Goal: Feedback & Contribution: Contribute content

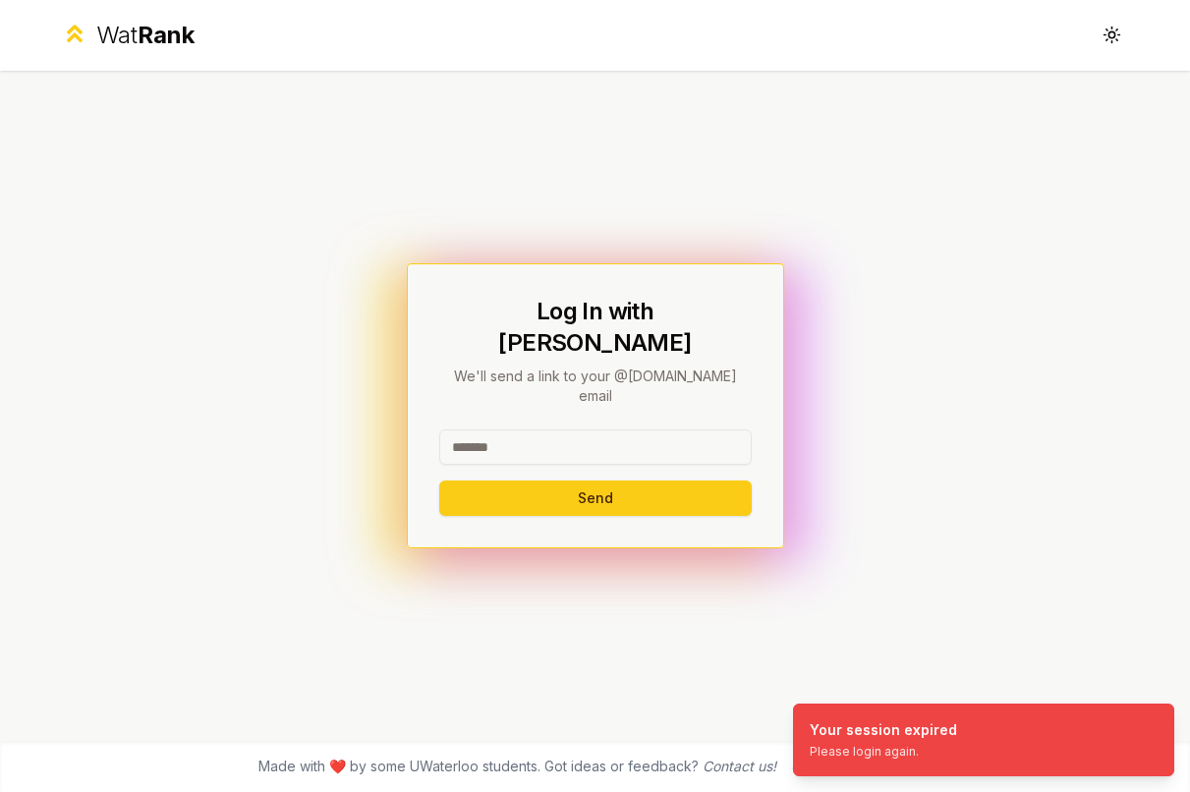
click at [574, 429] on input at bounding box center [595, 446] width 312 height 35
type input "*******"
click at [581, 480] on button "Send" at bounding box center [595, 497] width 312 height 35
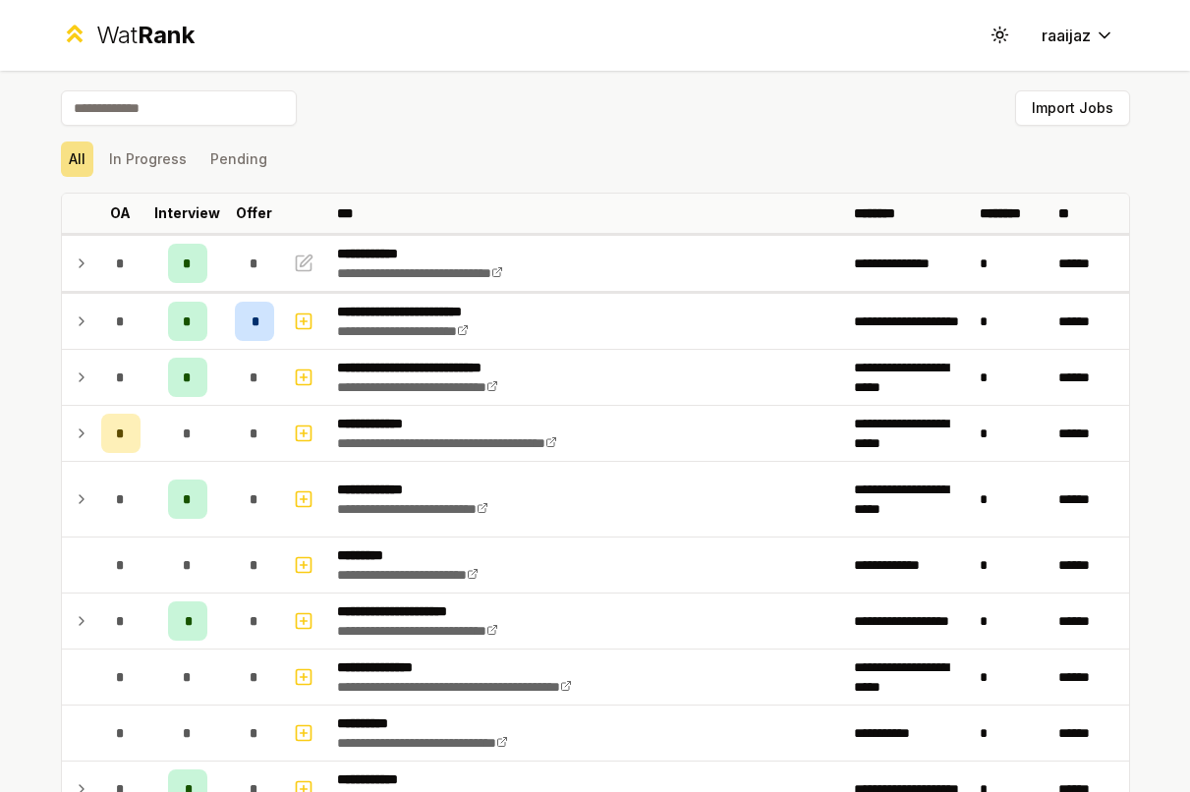
click at [74, 324] on icon at bounding box center [82, 322] width 16 height 24
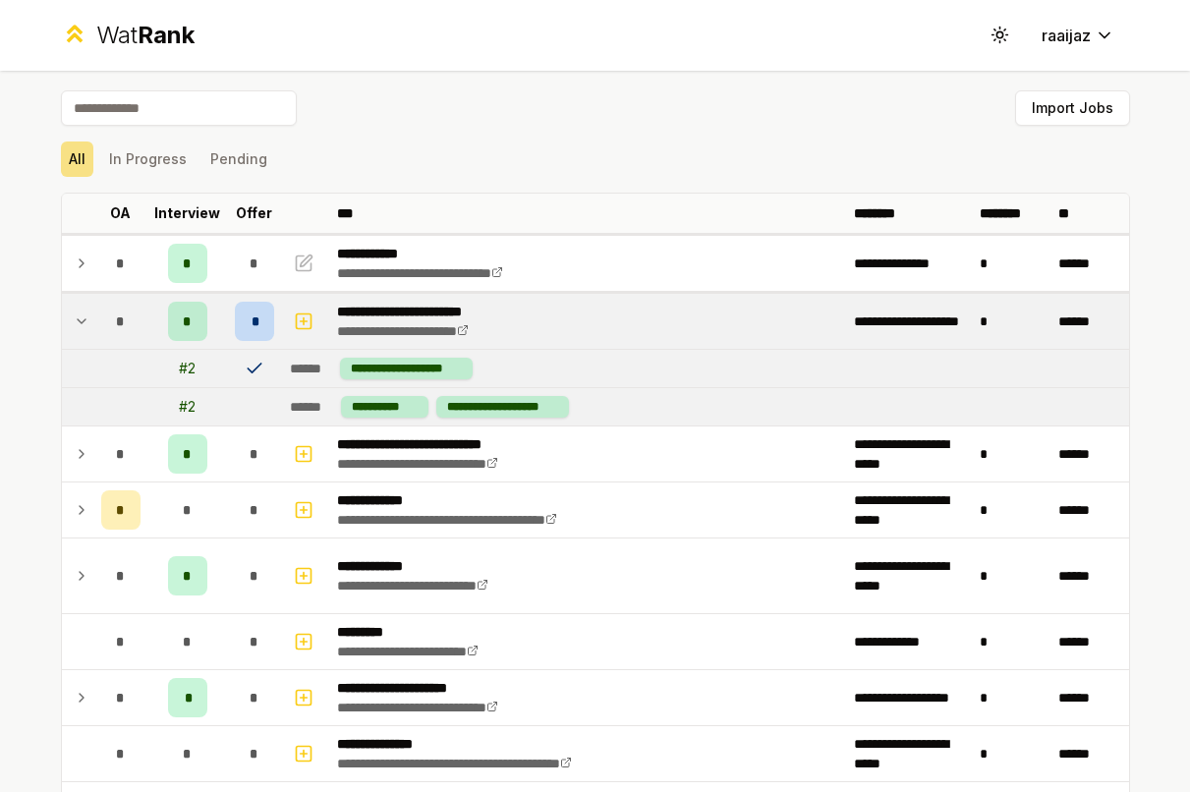
click at [74, 324] on icon at bounding box center [82, 322] width 16 height 24
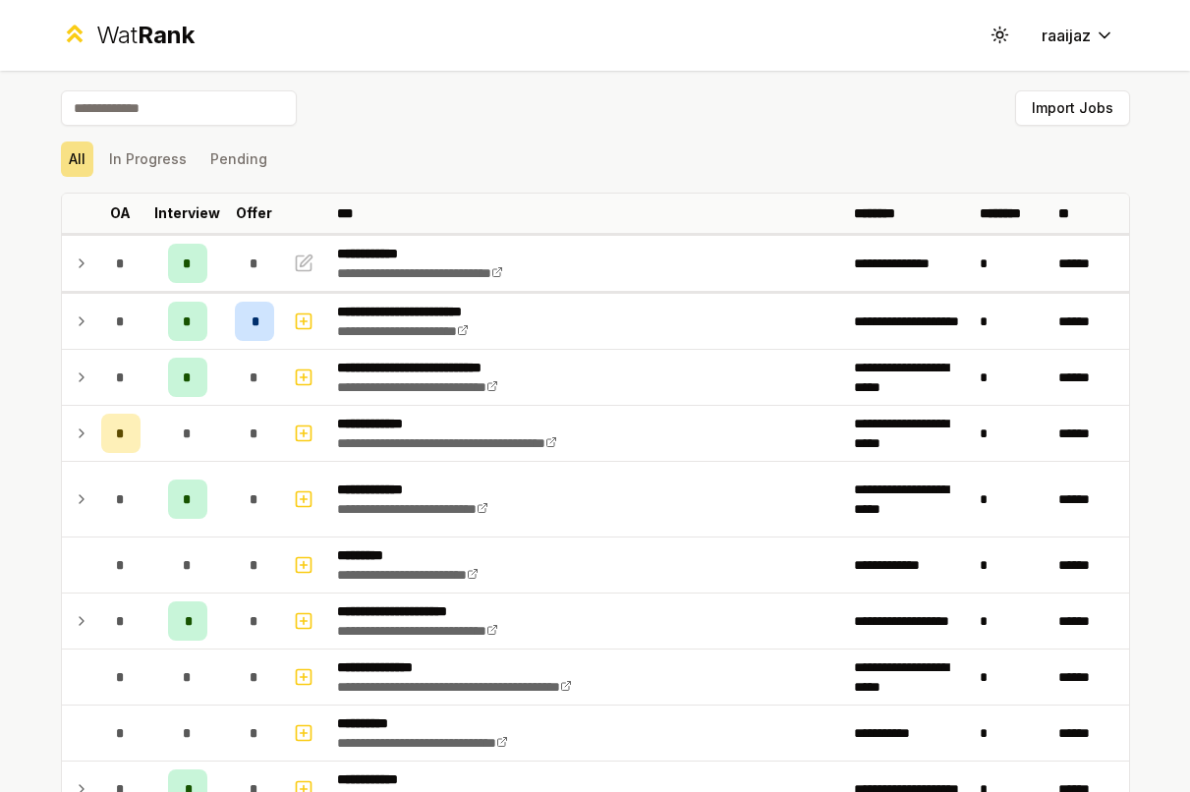
click at [74, 324] on icon at bounding box center [82, 322] width 16 height 24
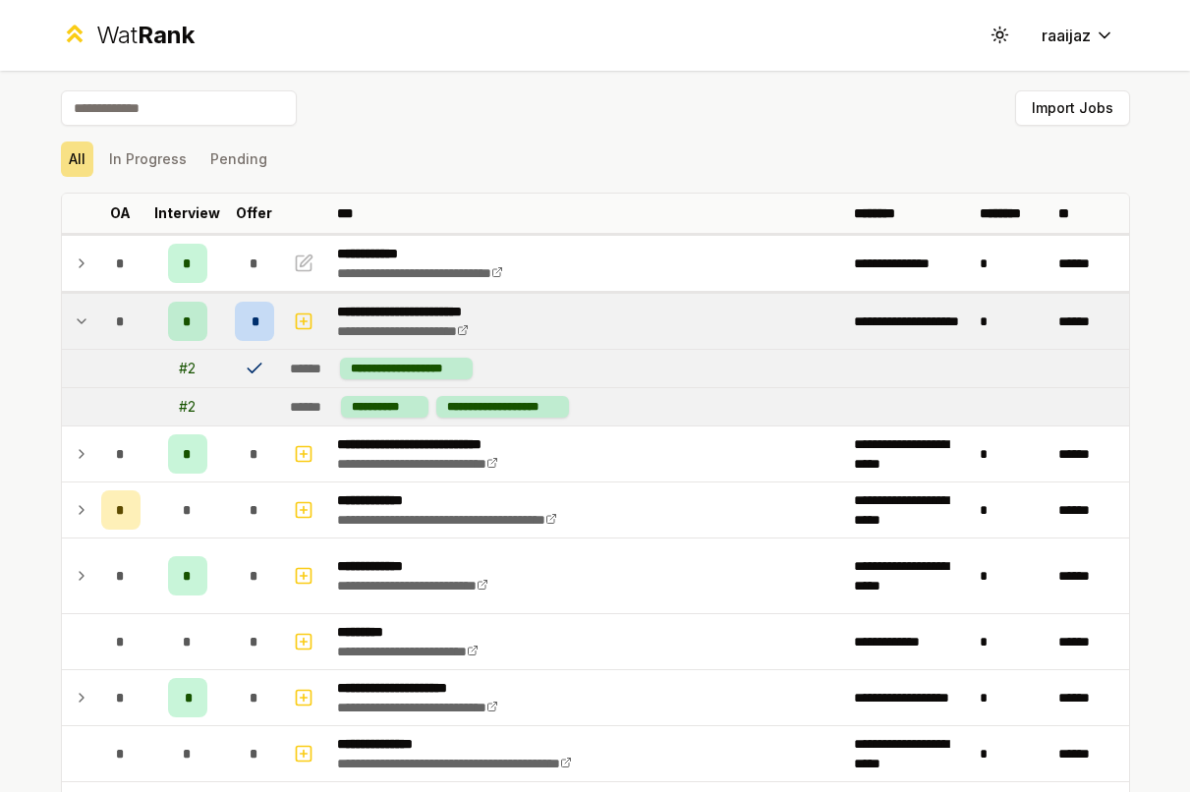
click at [183, 317] on span "*" at bounding box center [187, 321] width 9 height 20
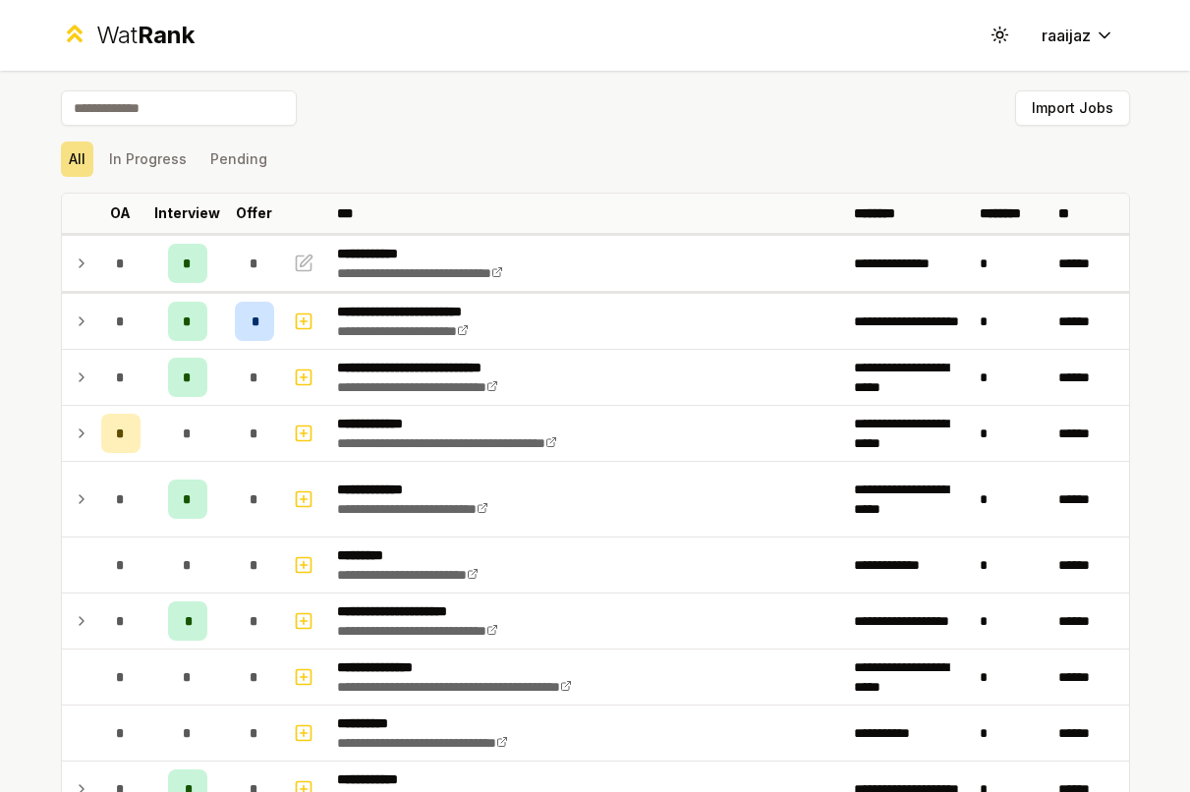
click at [183, 317] on span "*" at bounding box center [187, 321] width 9 height 20
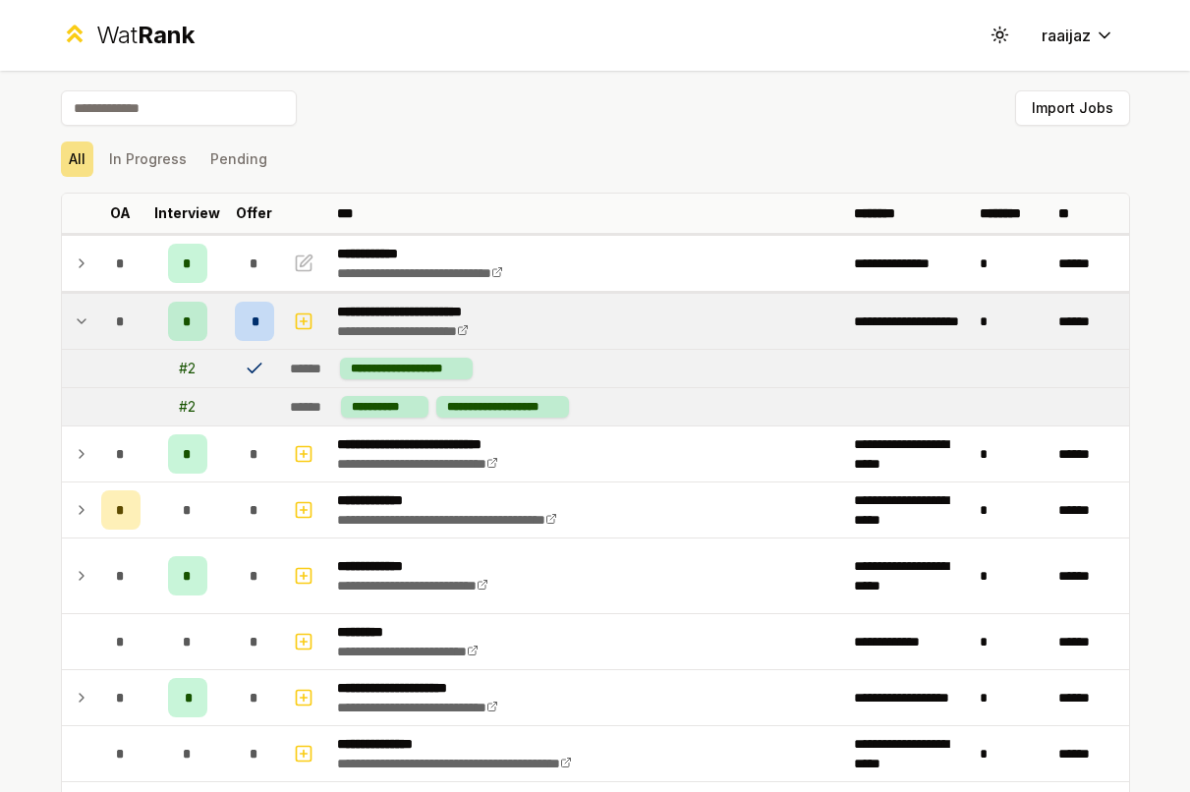
click at [295, 325] on icon "button" at bounding box center [304, 322] width 20 height 24
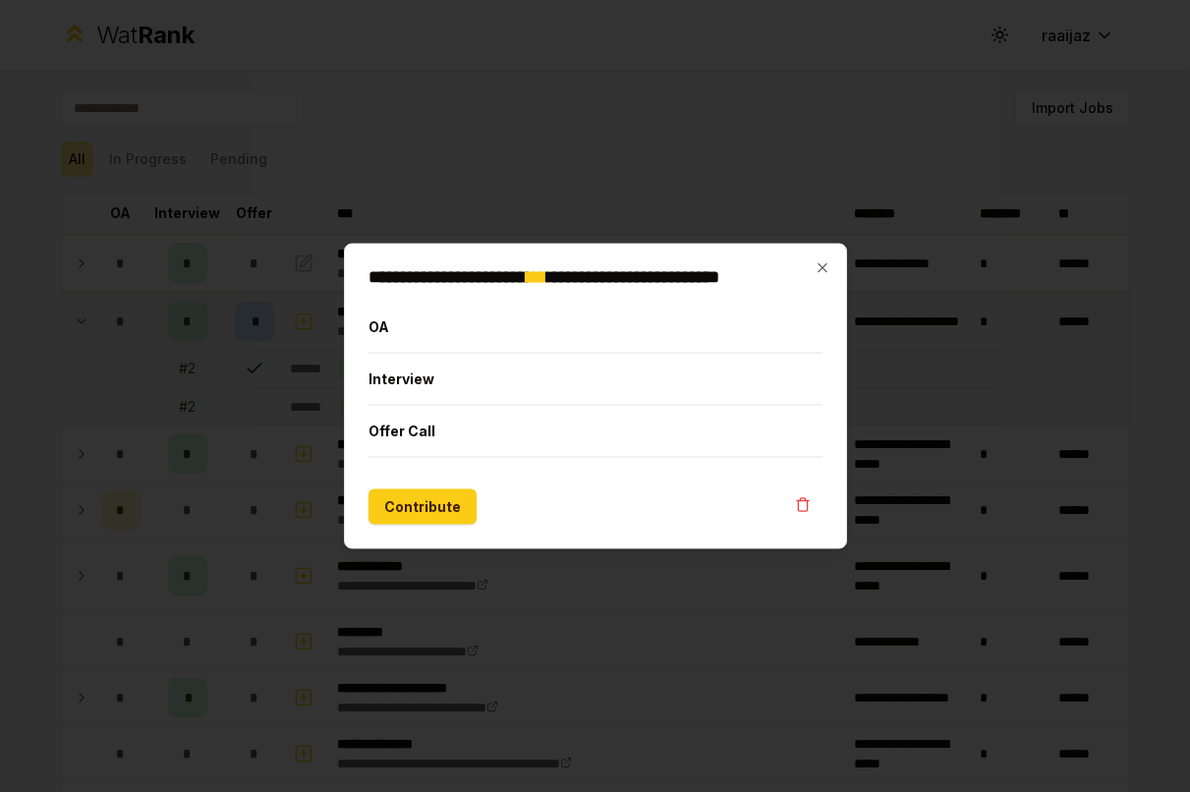
click at [426, 380] on button "Interview" at bounding box center [595, 379] width 454 height 51
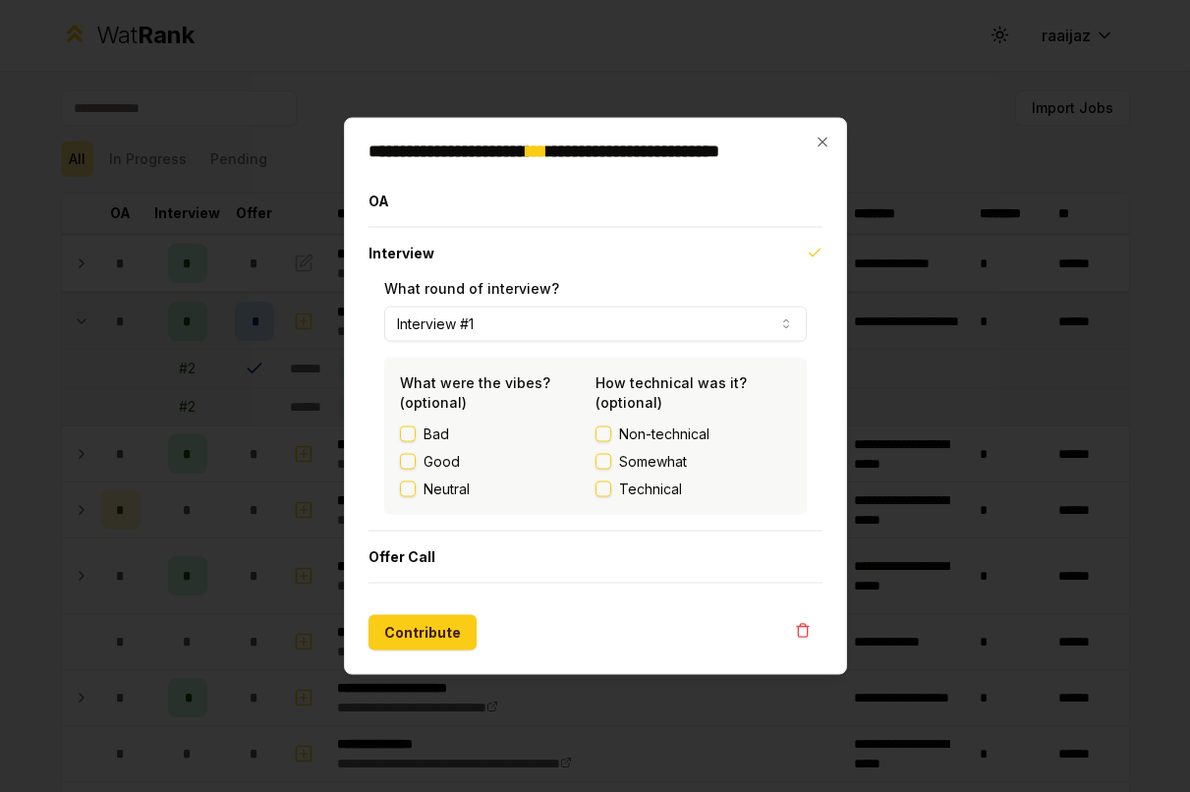
click at [425, 456] on label "Good" at bounding box center [441, 462] width 36 height 20
click at [416, 456] on button "Good" at bounding box center [408, 462] width 16 height 16
click at [606, 479] on label "Technical" at bounding box center [693, 489] width 196 height 20
click at [606, 481] on button "Technical" at bounding box center [603, 489] width 16 height 16
click at [512, 331] on button "Interview #1" at bounding box center [595, 324] width 422 height 35
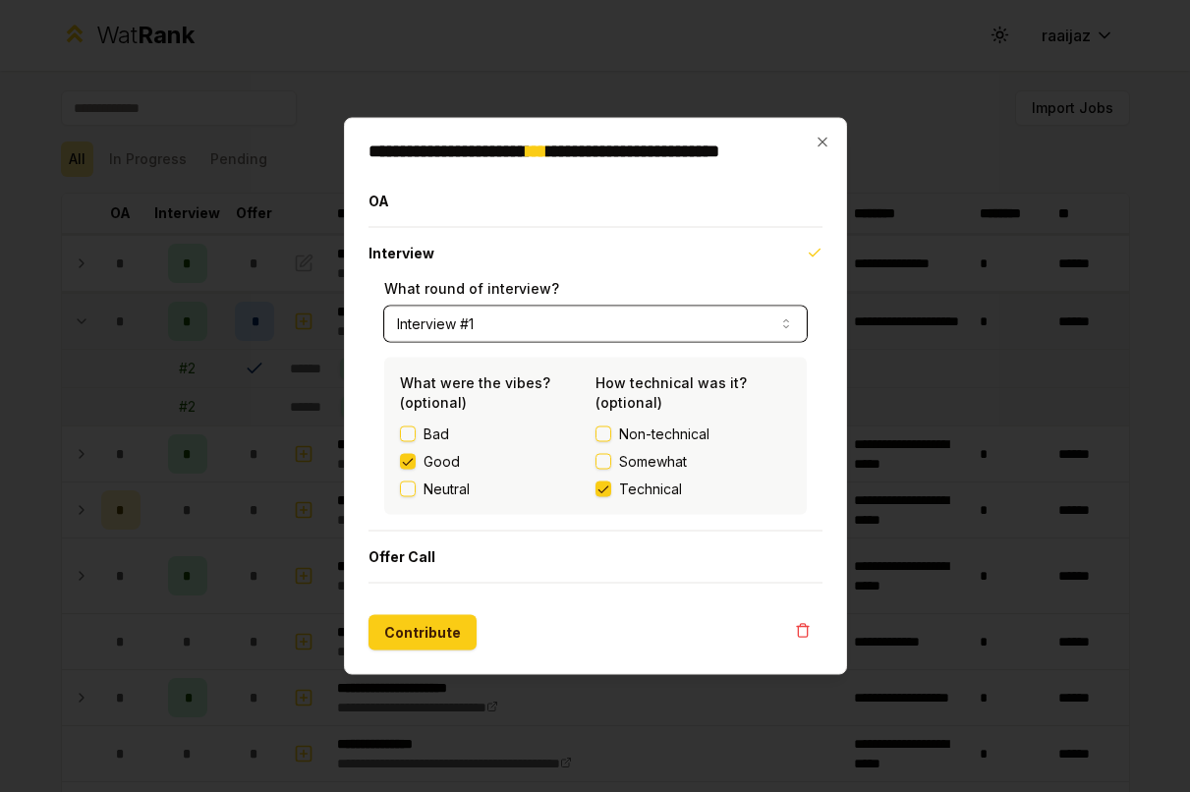
click at [589, 278] on button "Interview" at bounding box center [595, 253] width 454 height 51
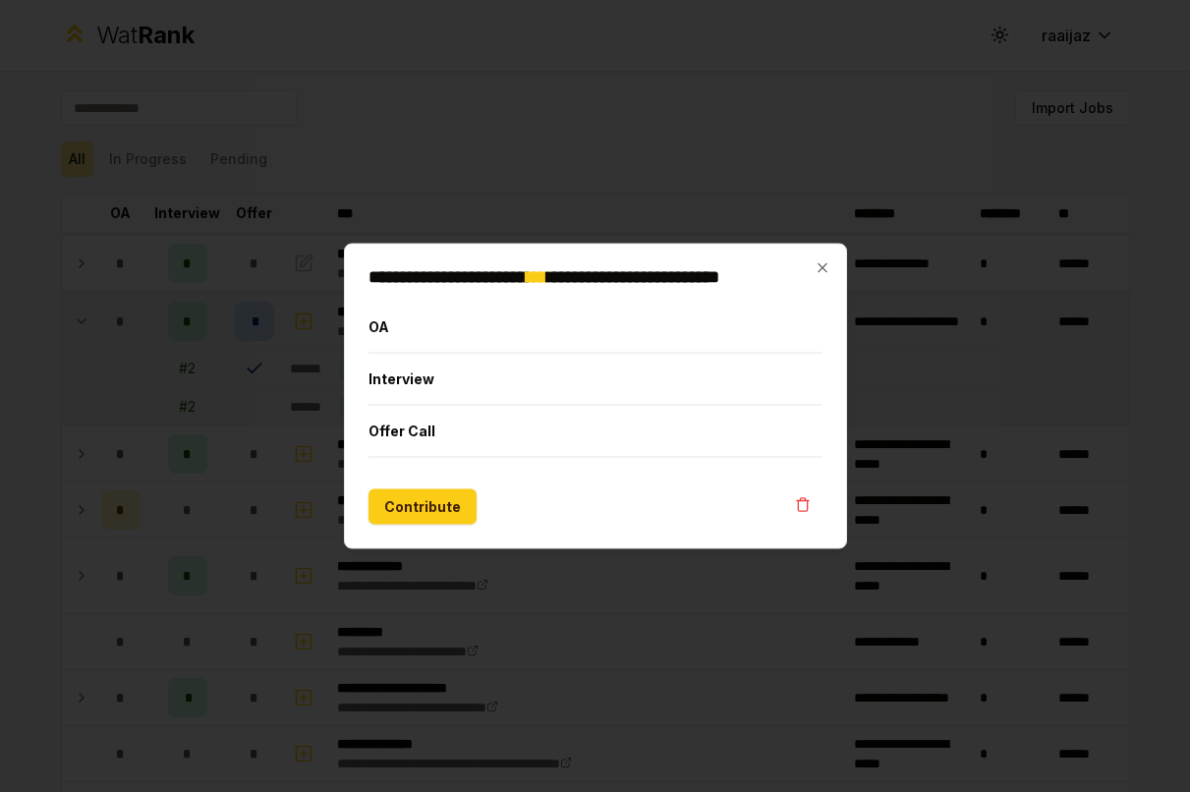
click at [501, 384] on button "Interview" at bounding box center [595, 379] width 454 height 51
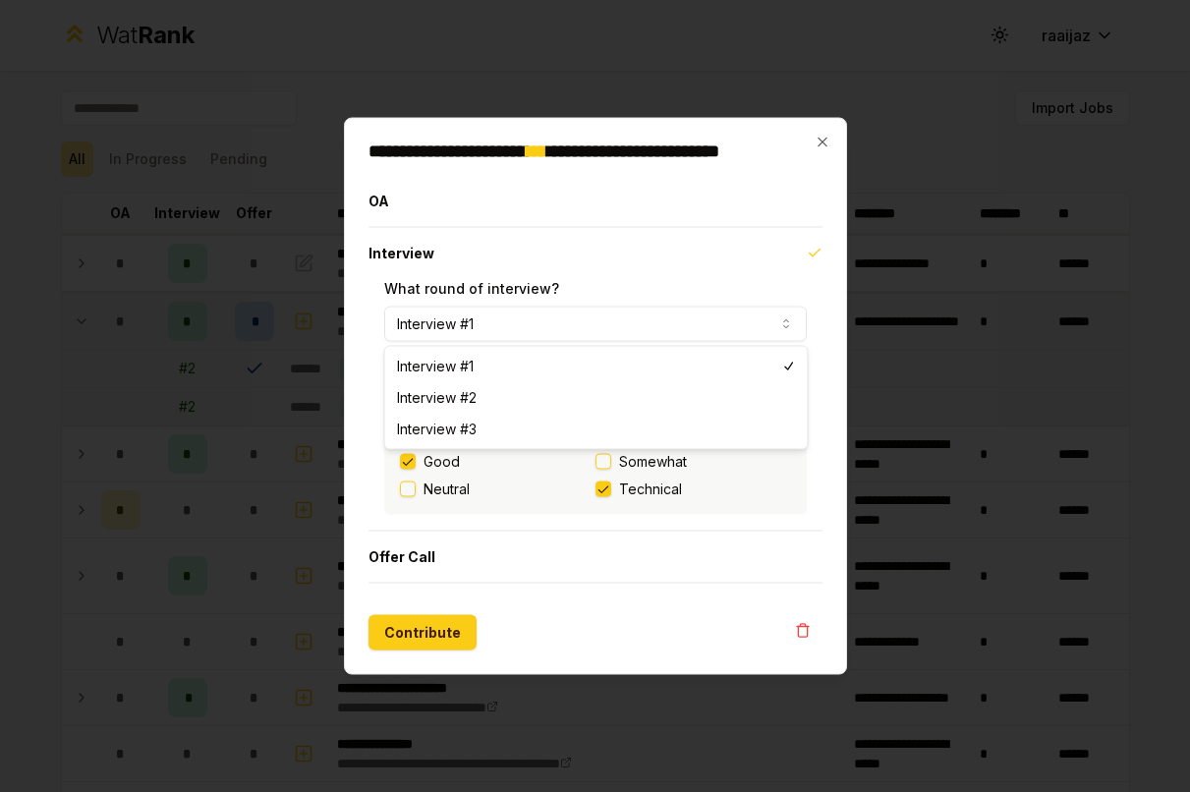
click at [557, 331] on button "Interview #1" at bounding box center [595, 324] width 422 height 35
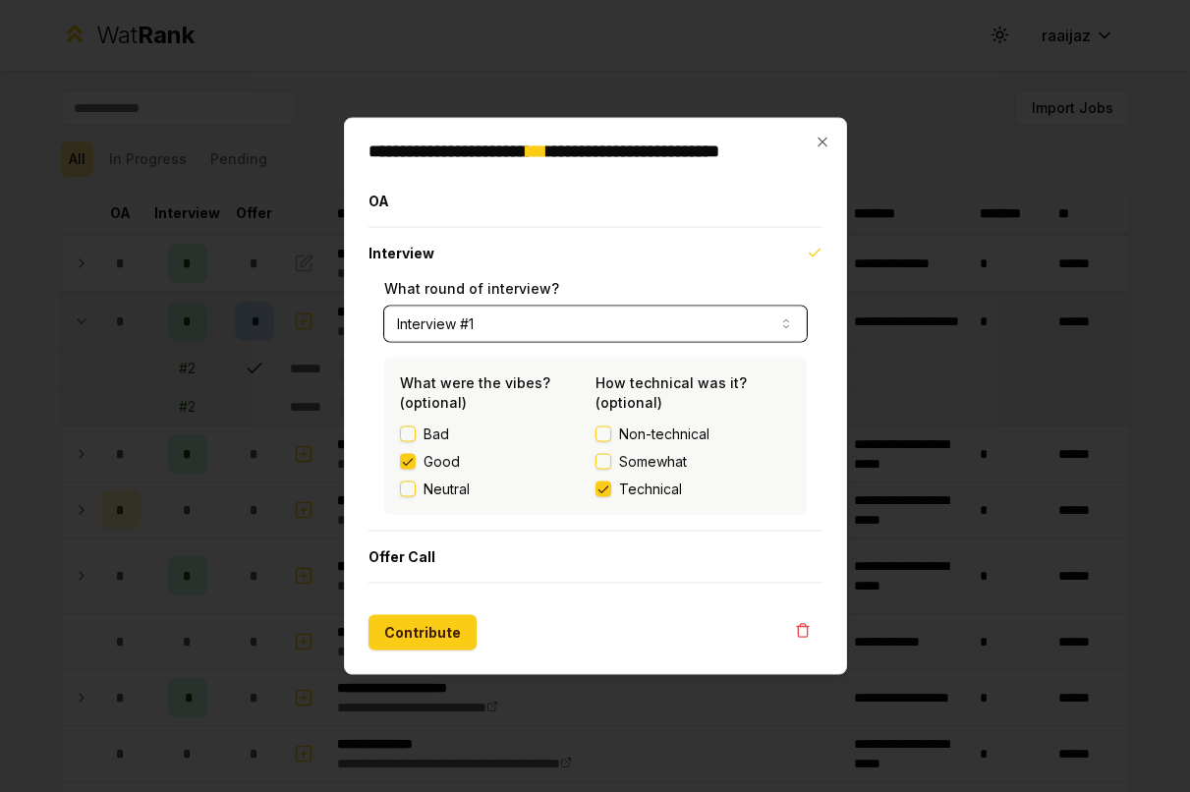
click at [489, 337] on button "Interview #1" at bounding box center [595, 324] width 422 height 35
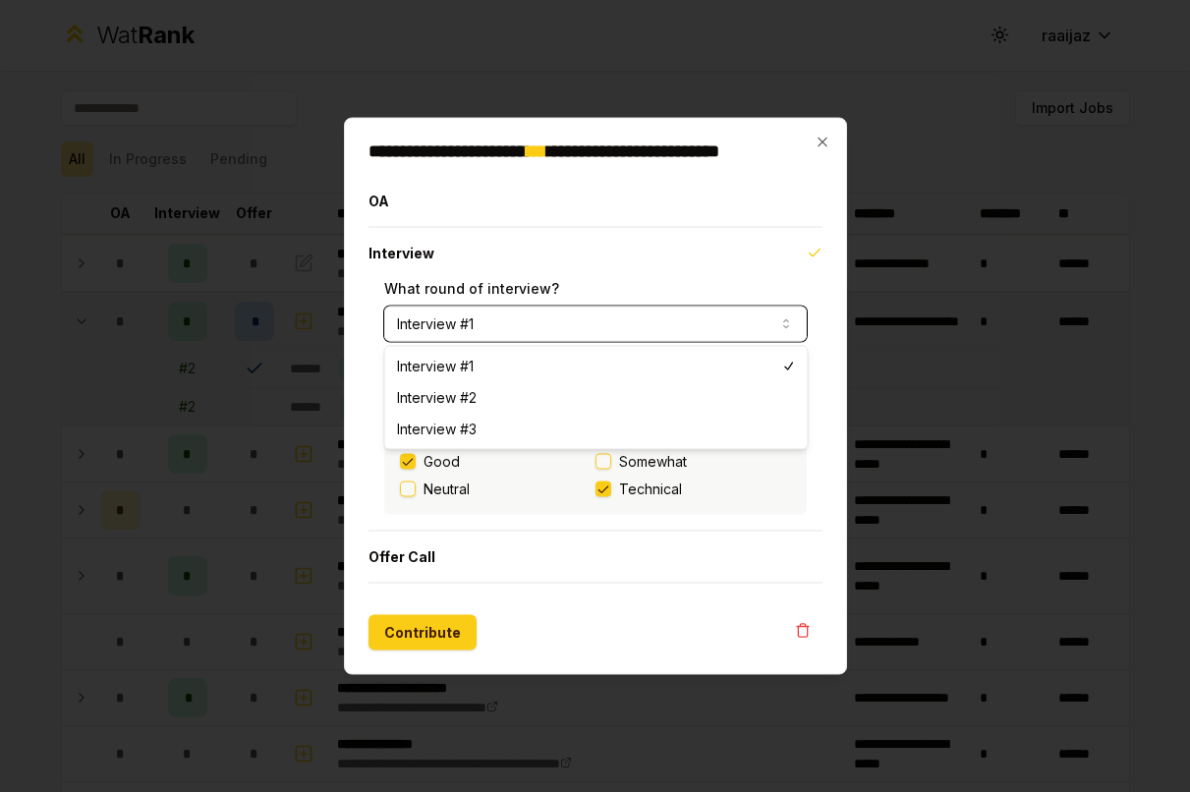
select select "*"
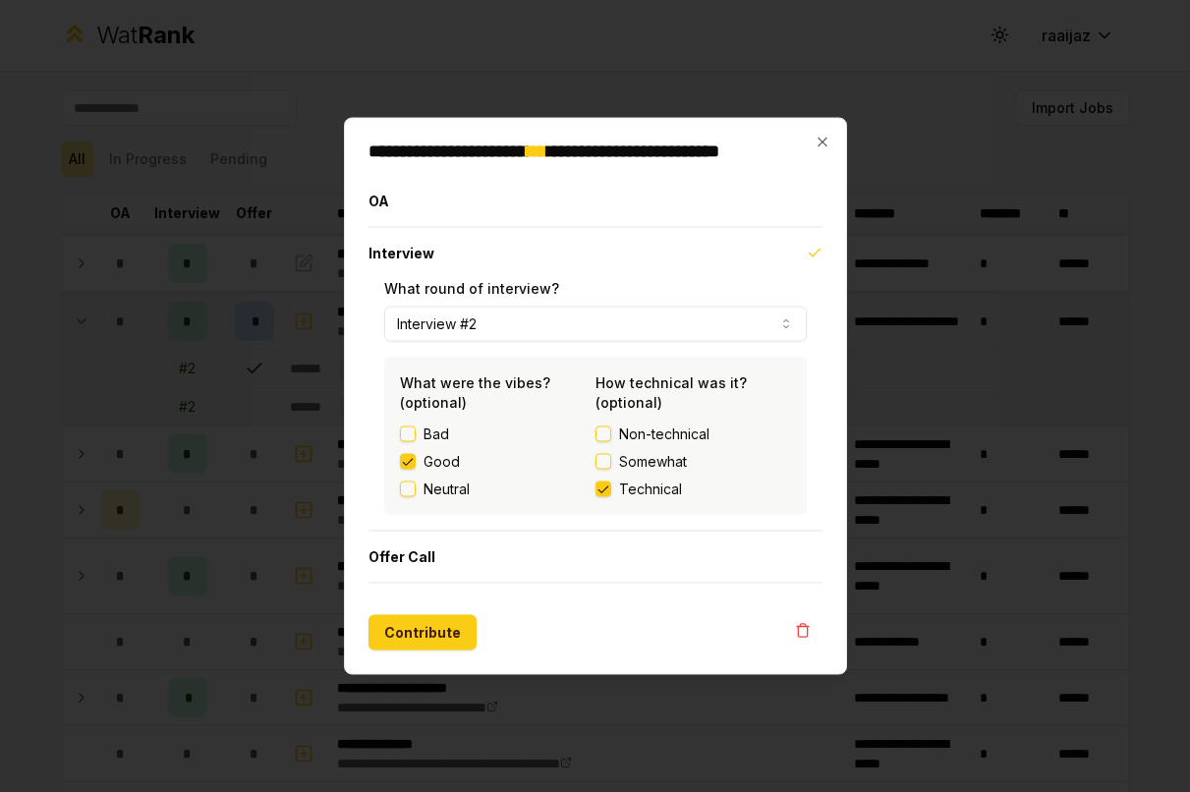
click at [431, 629] on button "Contribute" at bounding box center [422, 632] width 108 height 35
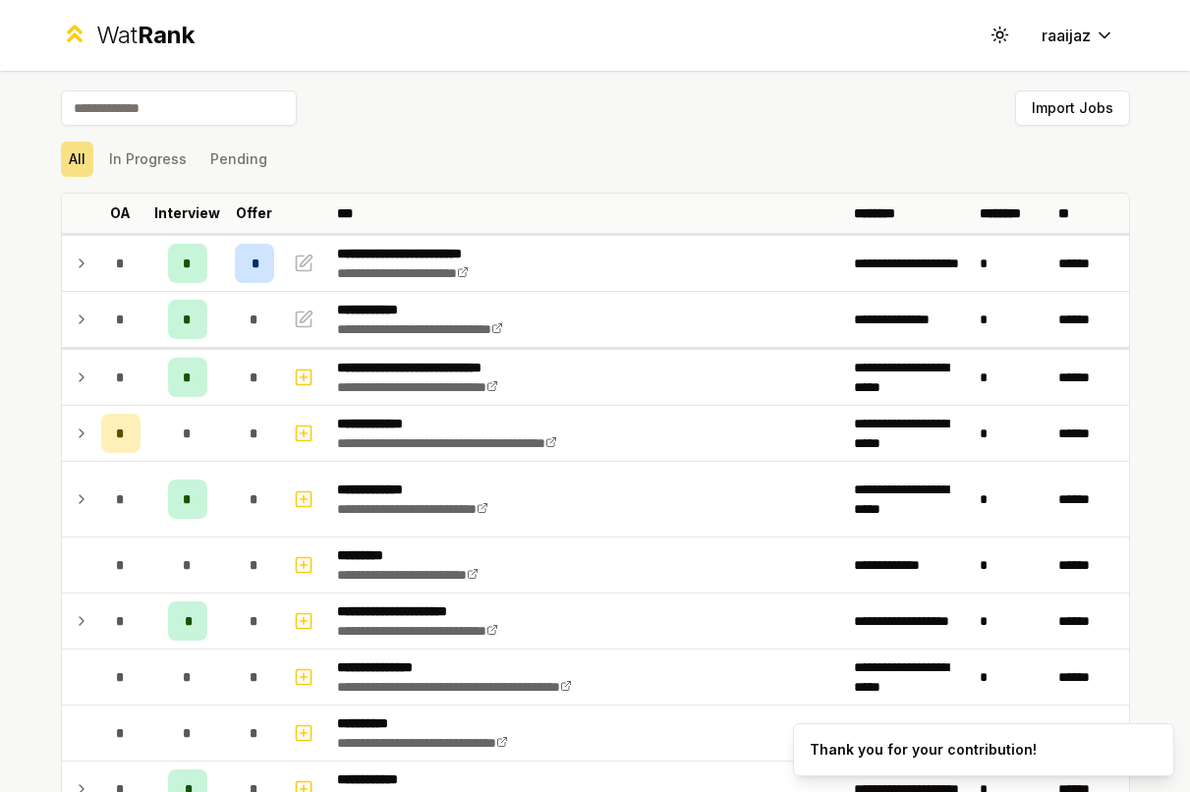
click at [74, 429] on icon at bounding box center [82, 434] width 16 height 24
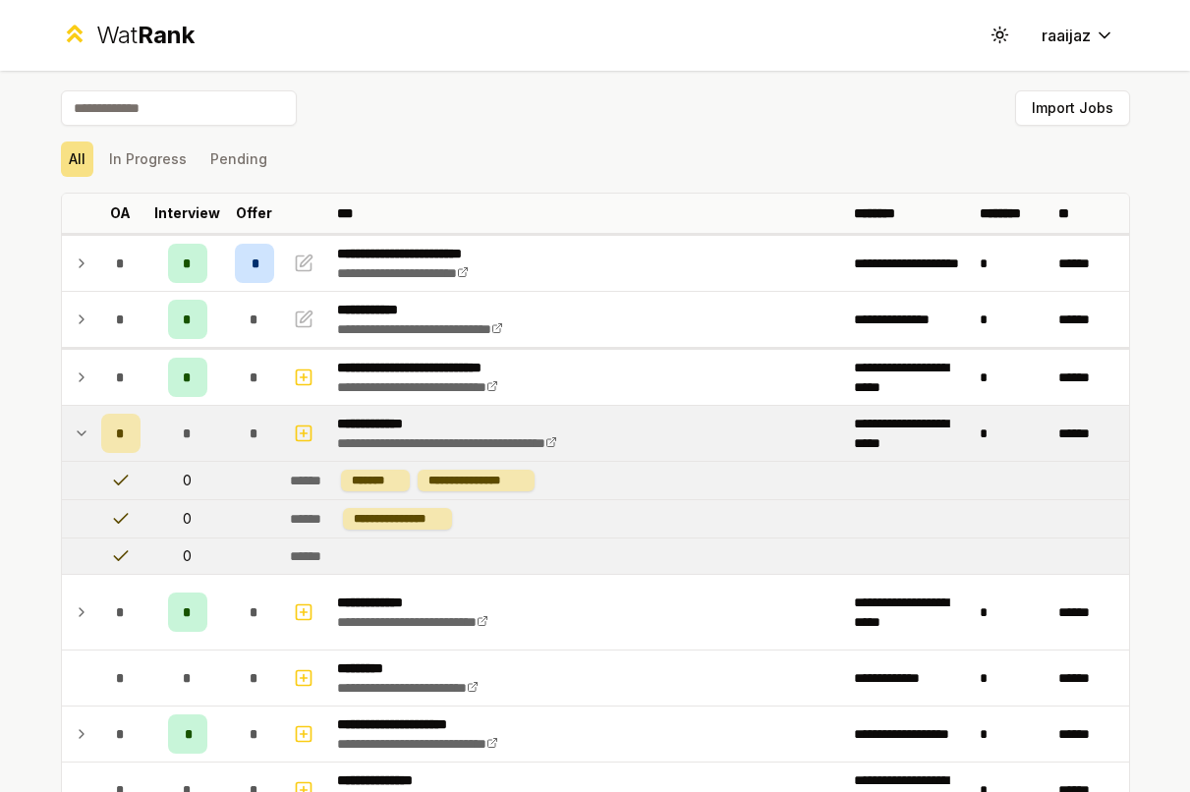
click at [74, 431] on icon at bounding box center [82, 434] width 16 height 24
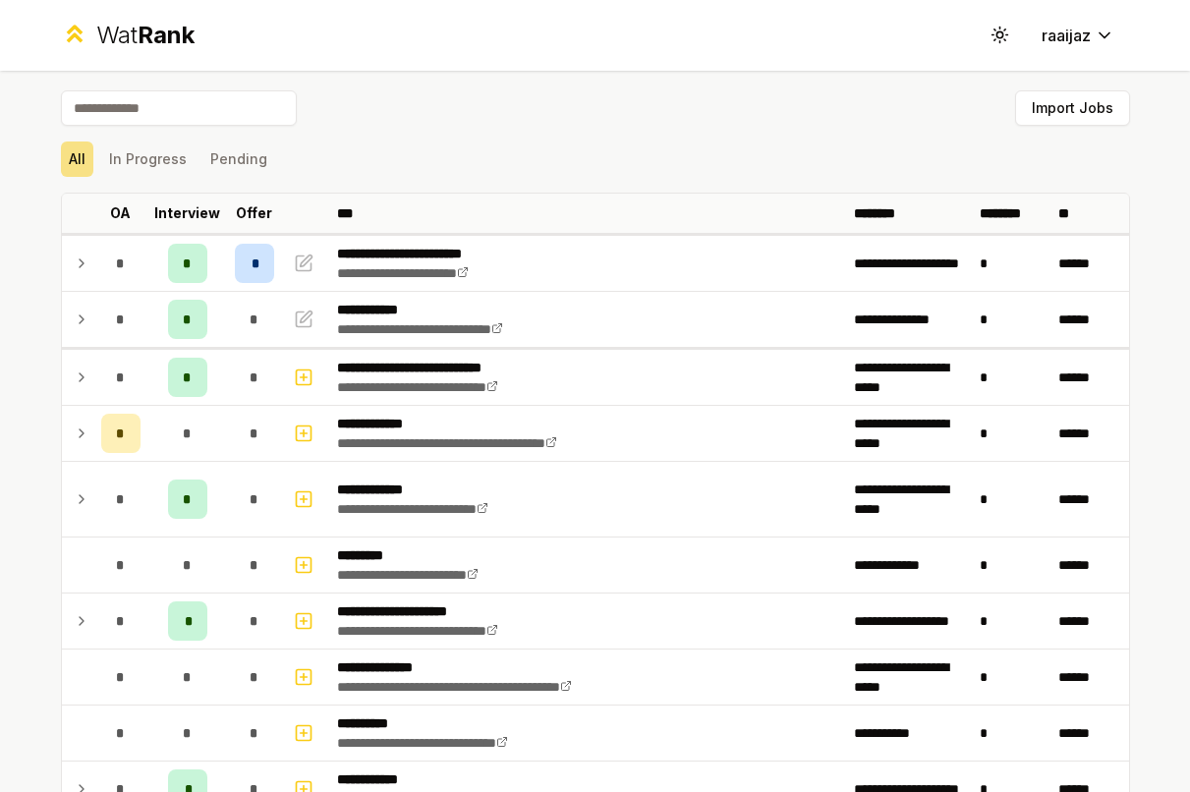
scroll to position [39, 0]
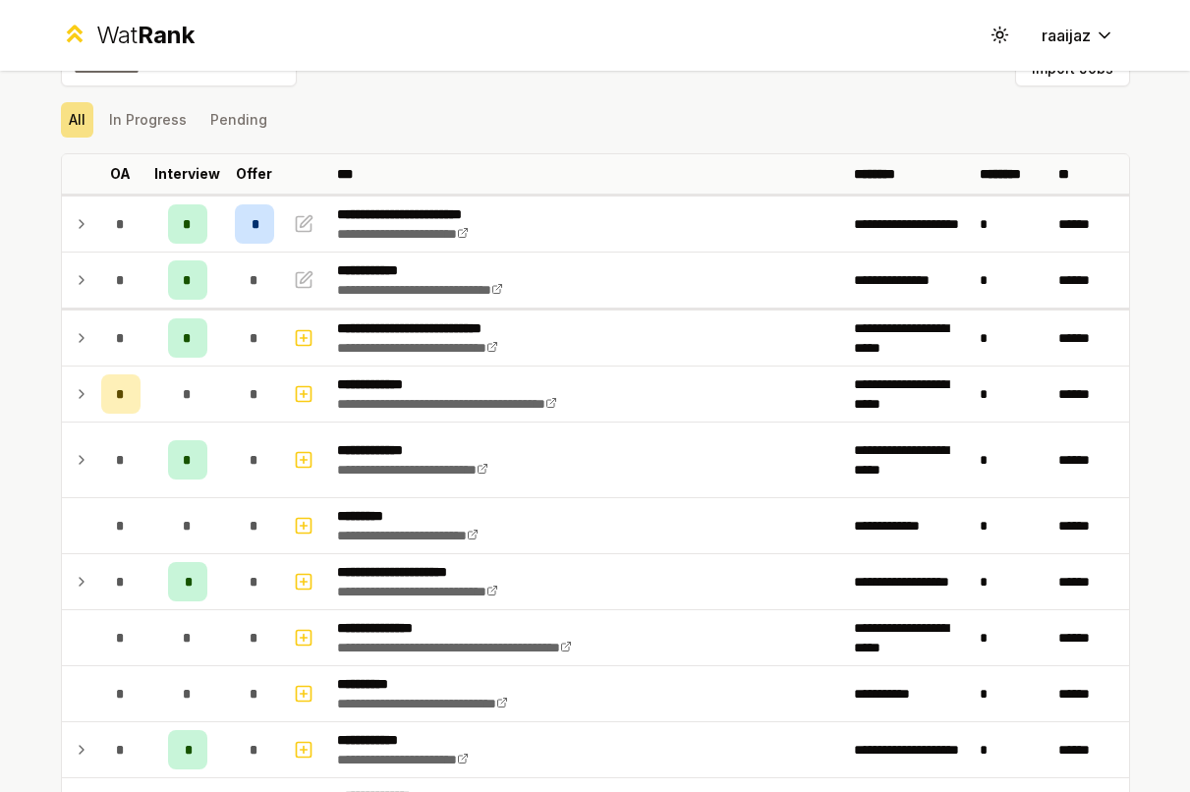
click at [76, 455] on icon at bounding box center [82, 460] width 16 height 24
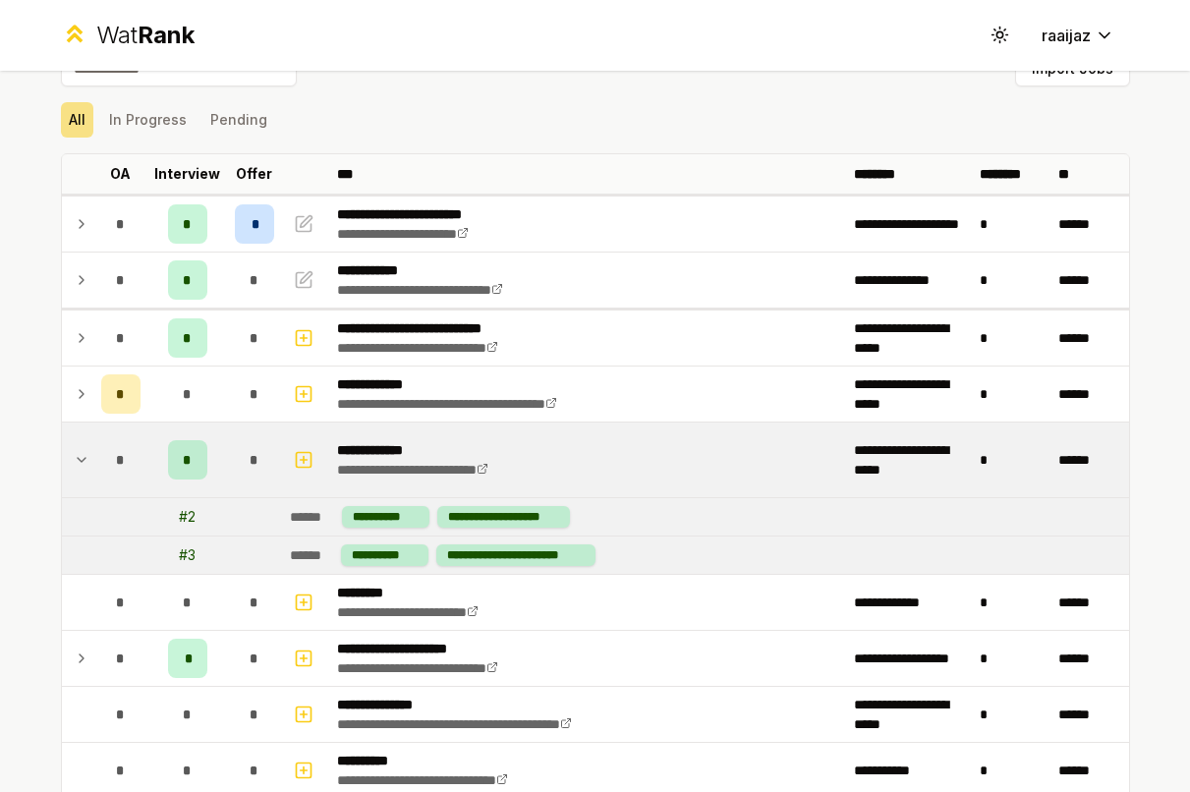
click at [75, 455] on icon at bounding box center [82, 460] width 16 height 24
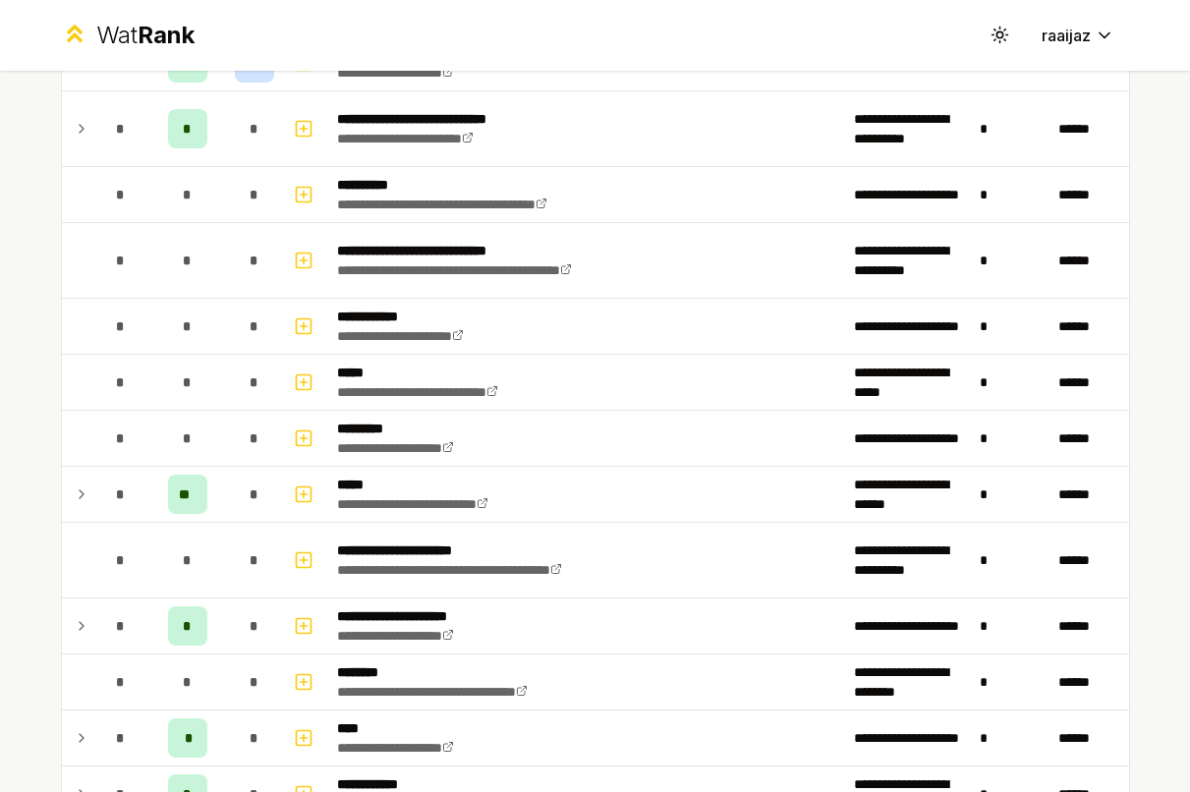
scroll to position [1146, 0]
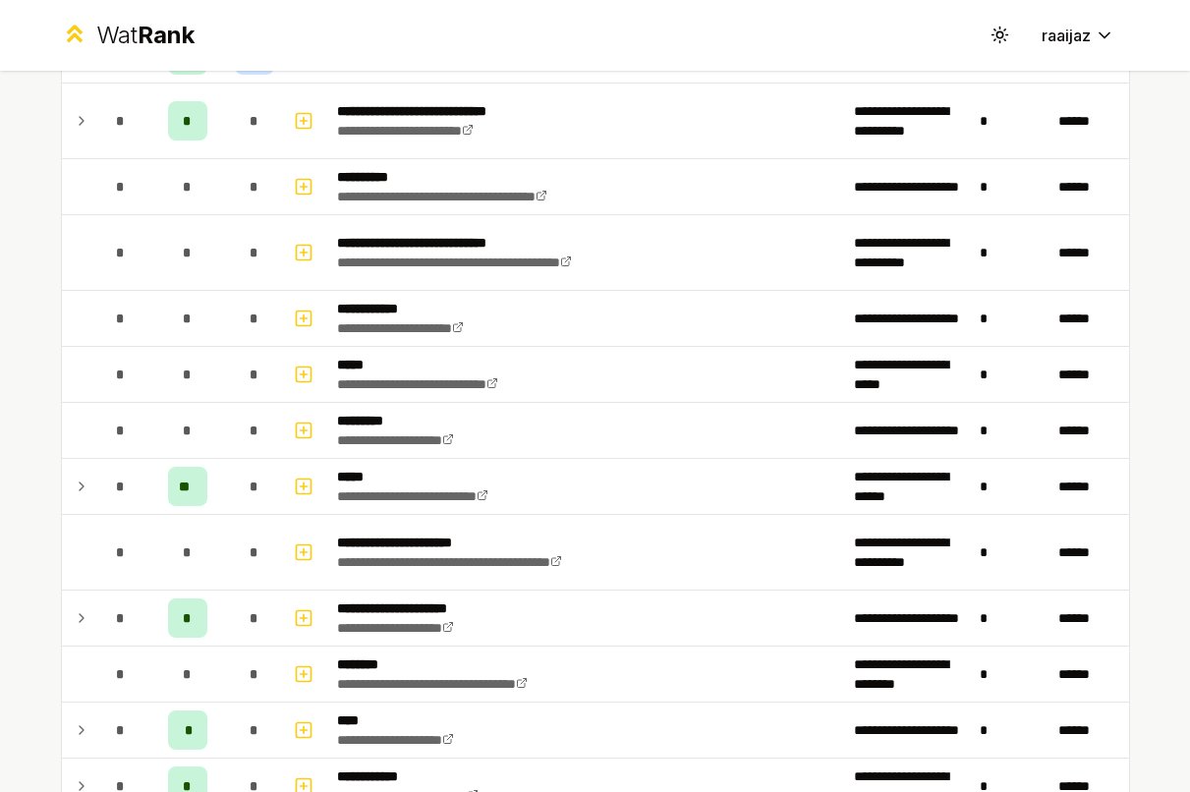
click at [82, 489] on td at bounding box center [77, 486] width 31 height 55
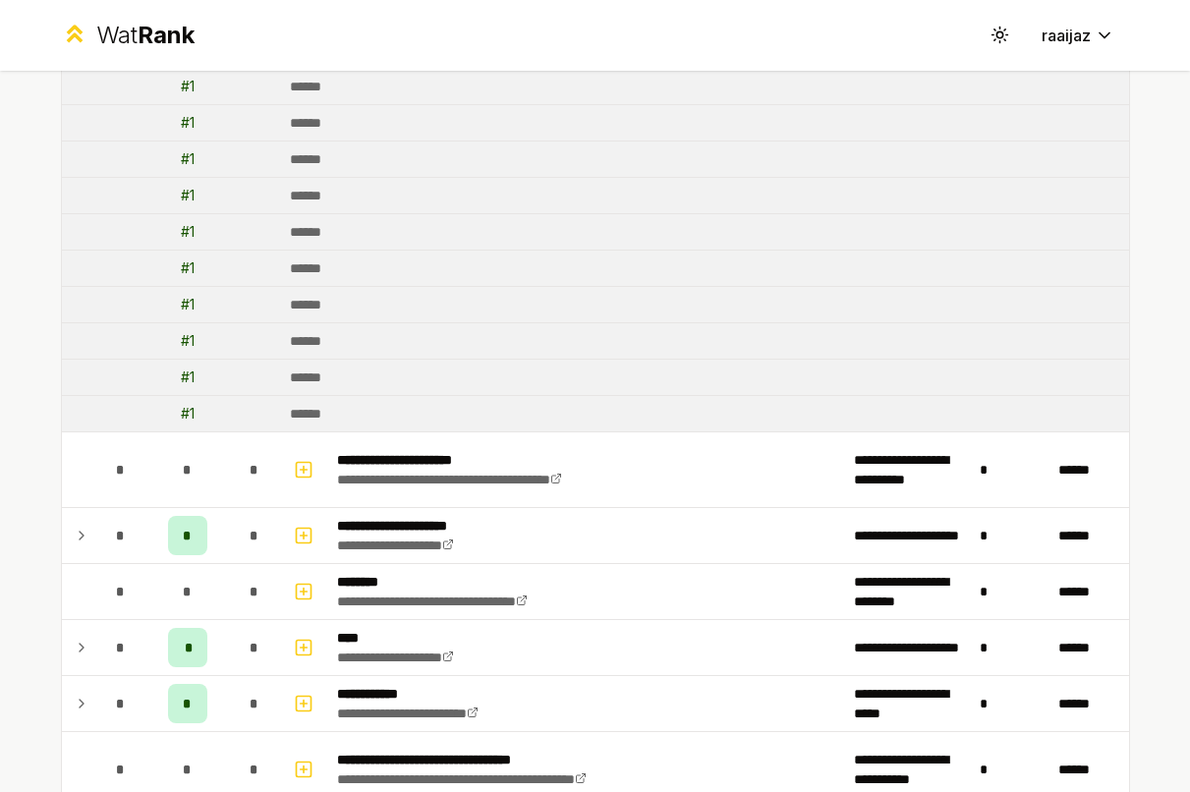
scroll to position [2462, 0]
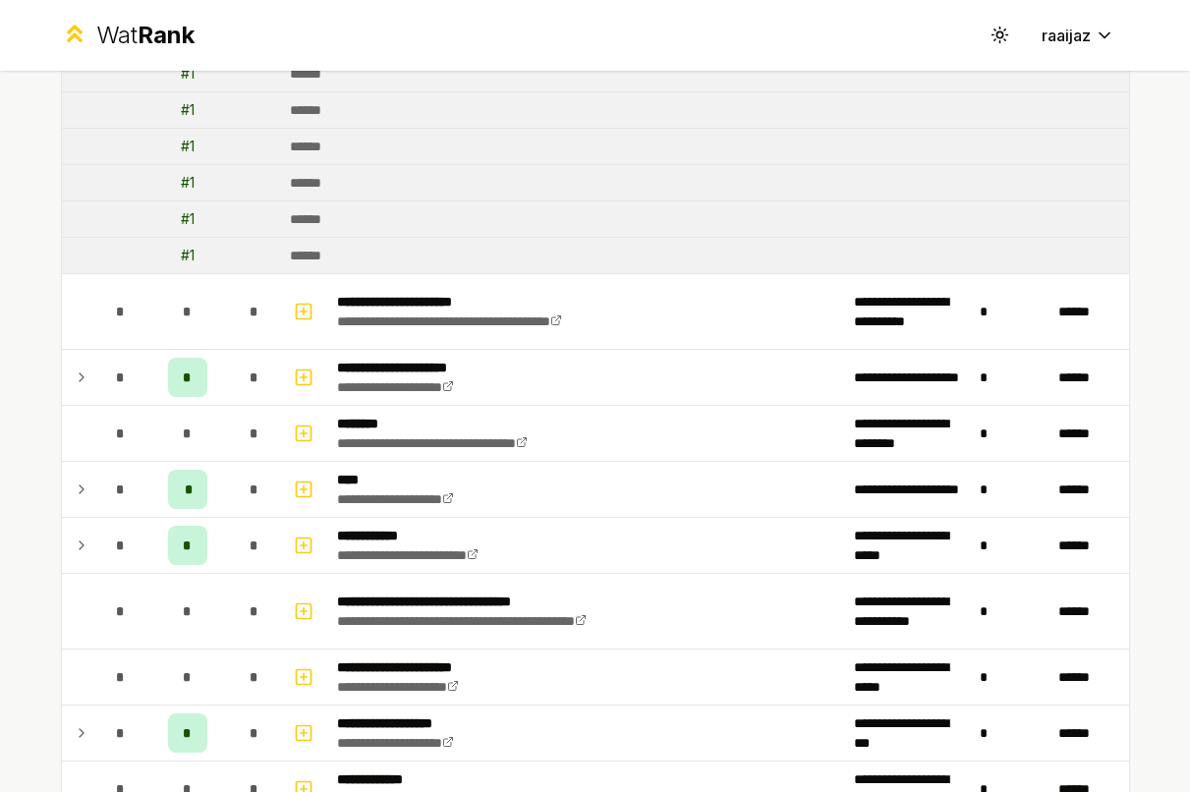
click at [282, 609] on td at bounding box center [305, 611] width 47 height 75
click at [299, 607] on icon "button" at bounding box center [304, 611] width 20 height 24
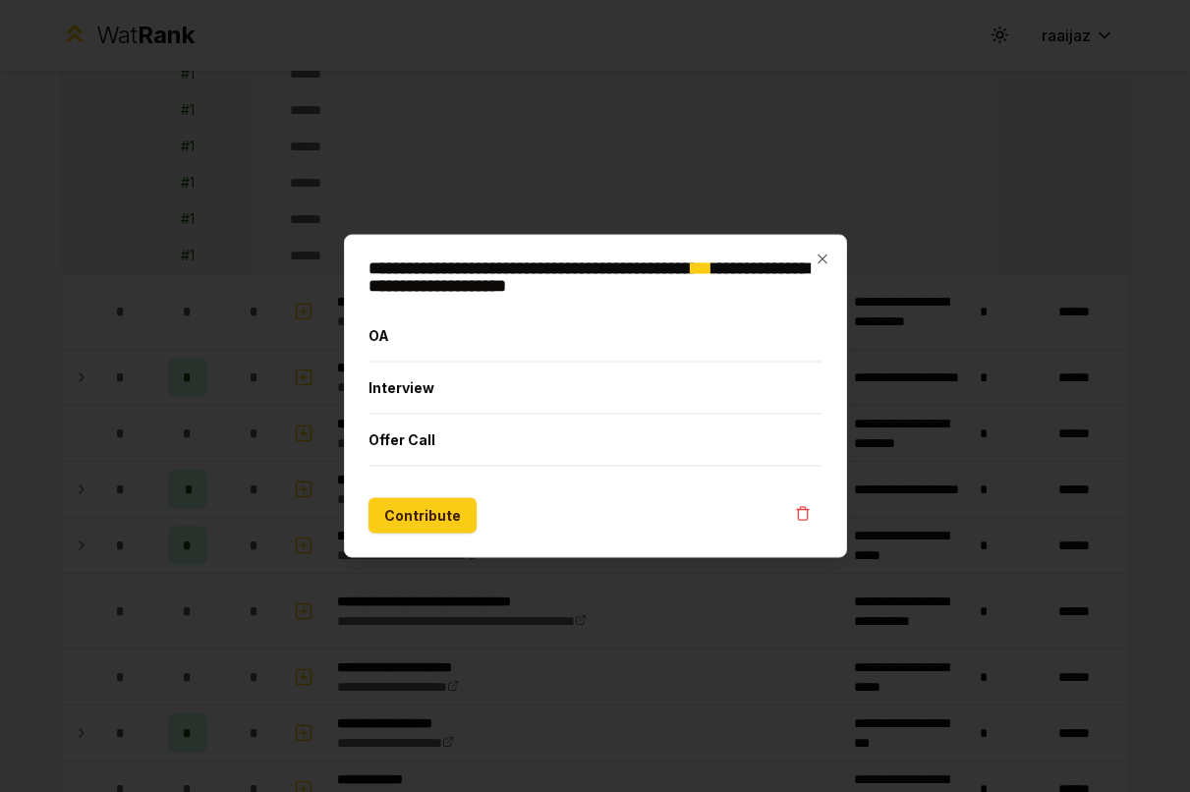
click at [453, 392] on button "Interview" at bounding box center [595, 388] width 454 height 51
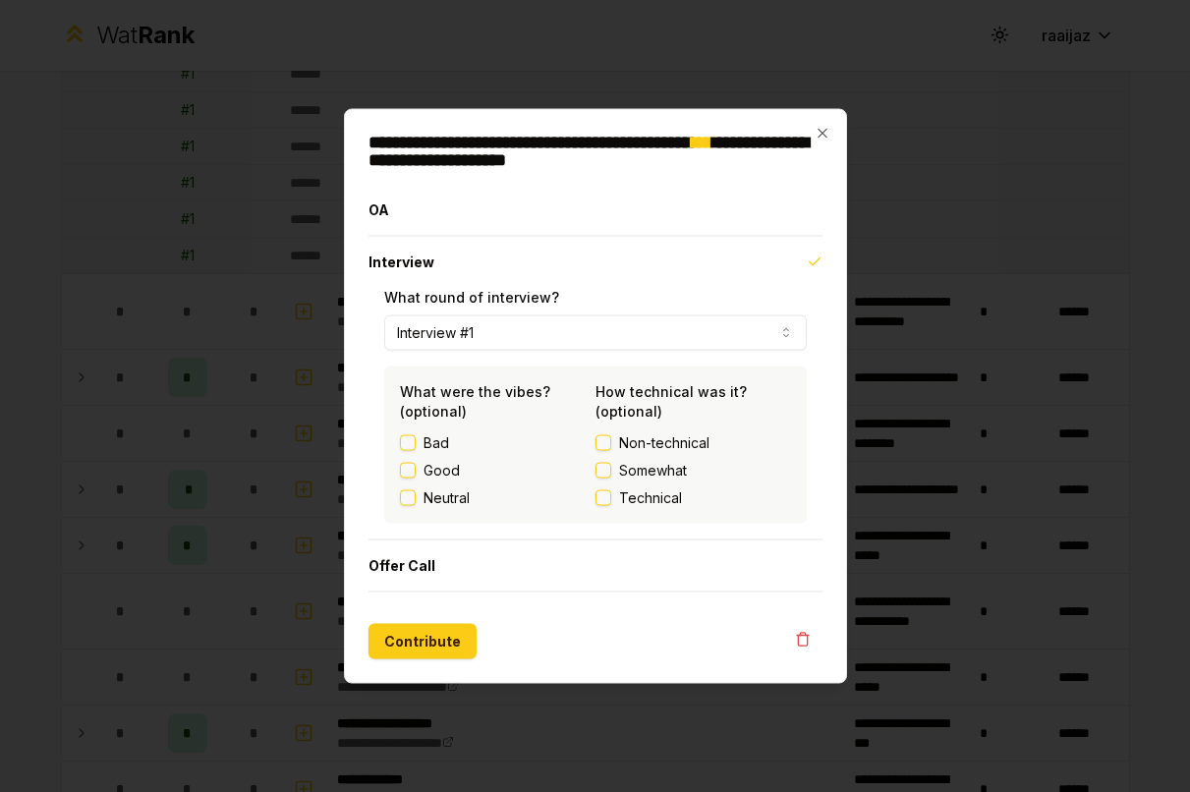
click at [435, 473] on label "Good" at bounding box center [441, 471] width 36 height 20
click at [416, 473] on button "Good" at bounding box center [408, 471] width 16 height 16
click at [636, 500] on span "Technical" at bounding box center [650, 498] width 63 height 20
click at [611, 500] on button "Technical" at bounding box center [603, 498] width 16 height 16
click at [416, 637] on button "Contribute" at bounding box center [422, 641] width 108 height 35
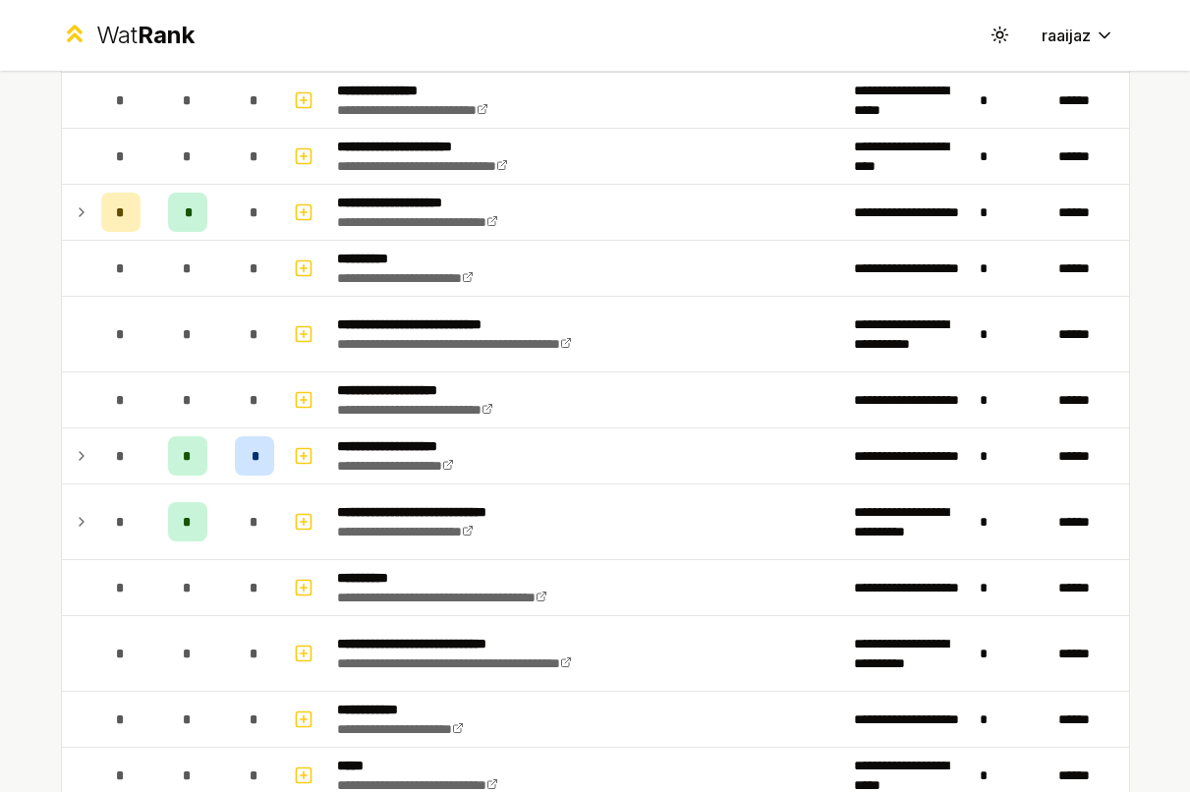
scroll to position [792, 0]
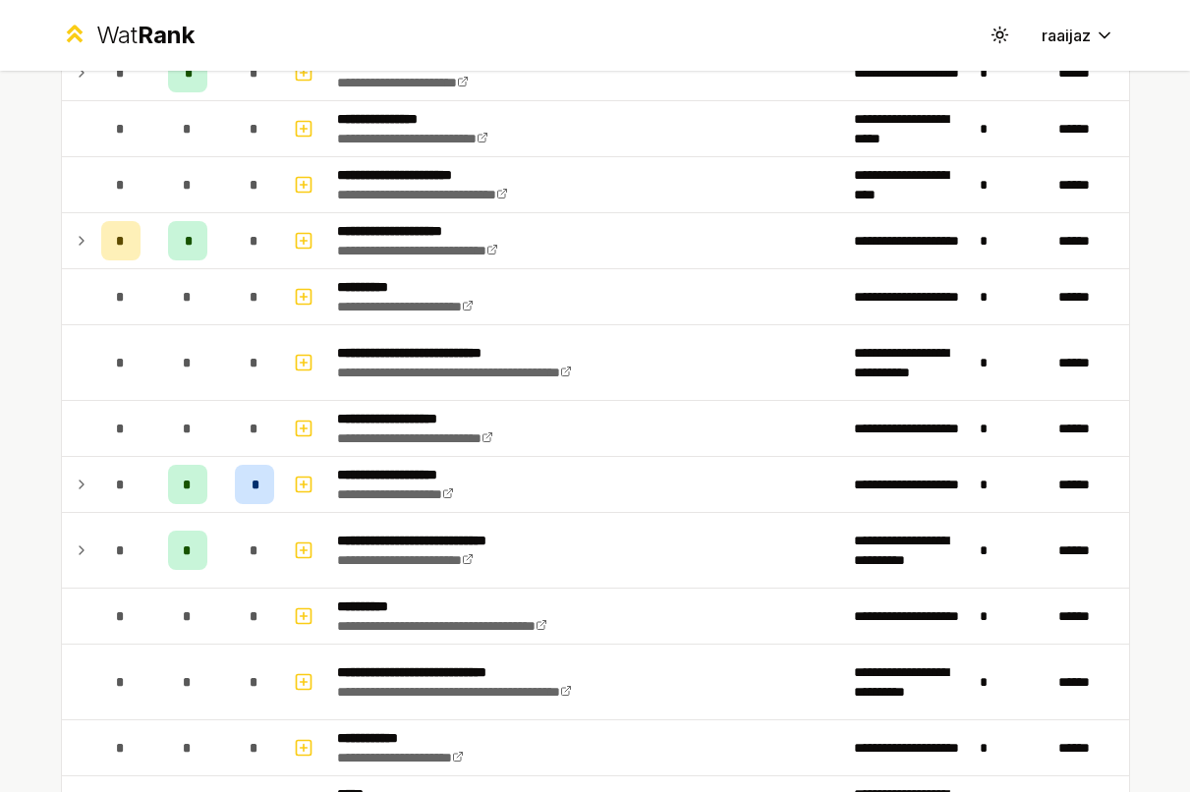
click at [297, 295] on icon "button" at bounding box center [304, 297] width 20 height 24
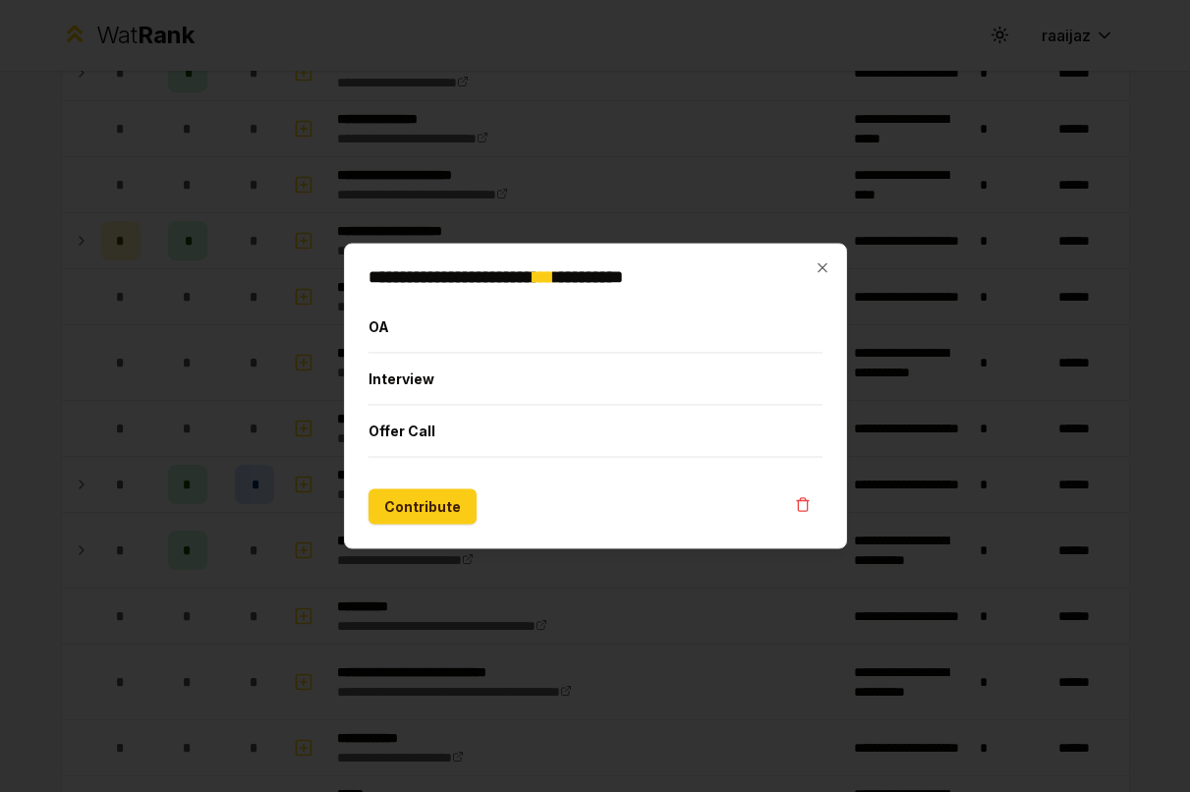
click at [438, 379] on button "Interview" at bounding box center [595, 379] width 454 height 51
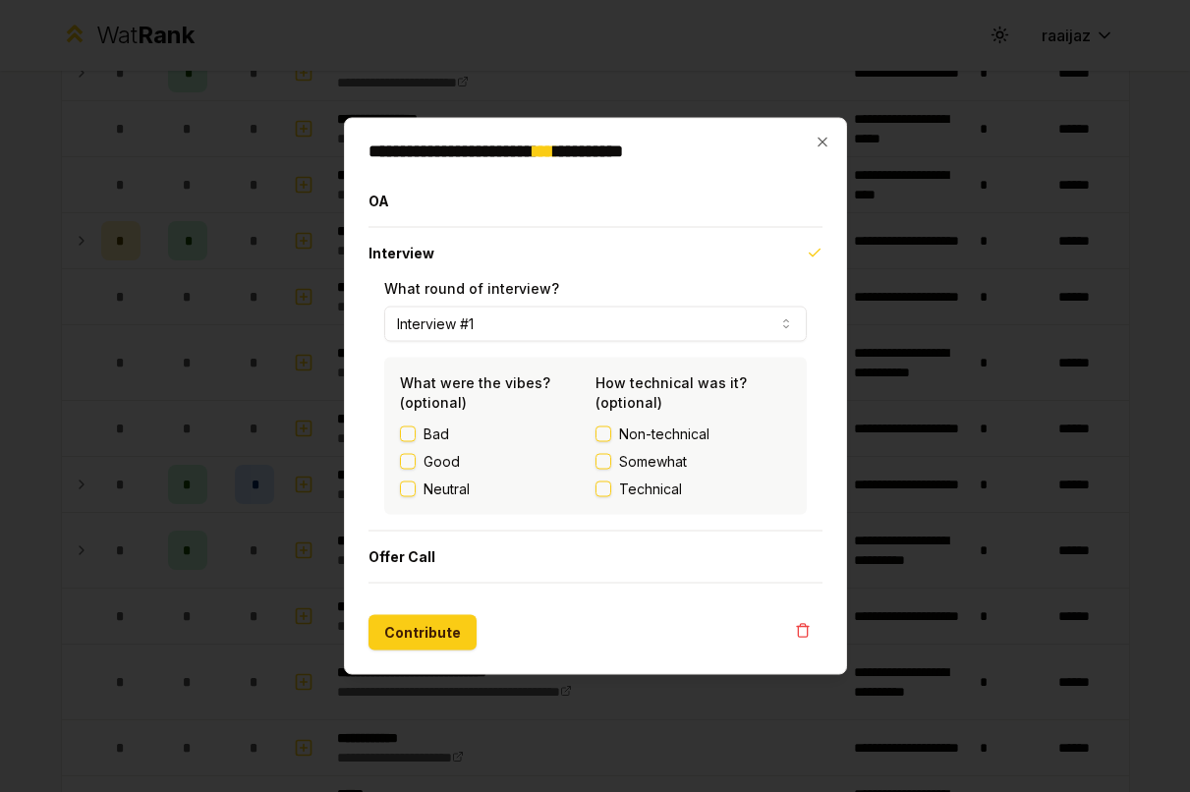
click at [439, 456] on label "Good" at bounding box center [441, 462] width 36 height 20
click at [416, 456] on button "Good" at bounding box center [408, 462] width 16 height 16
click at [598, 496] on label "Technical" at bounding box center [693, 489] width 196 height 20
click at [598, 496] on button "Technical" at bounding box center [603, 489] width 16 height 16
click at [510, 332] on button "Interview #1" at bounding box center [595, 324] width 422 height 35
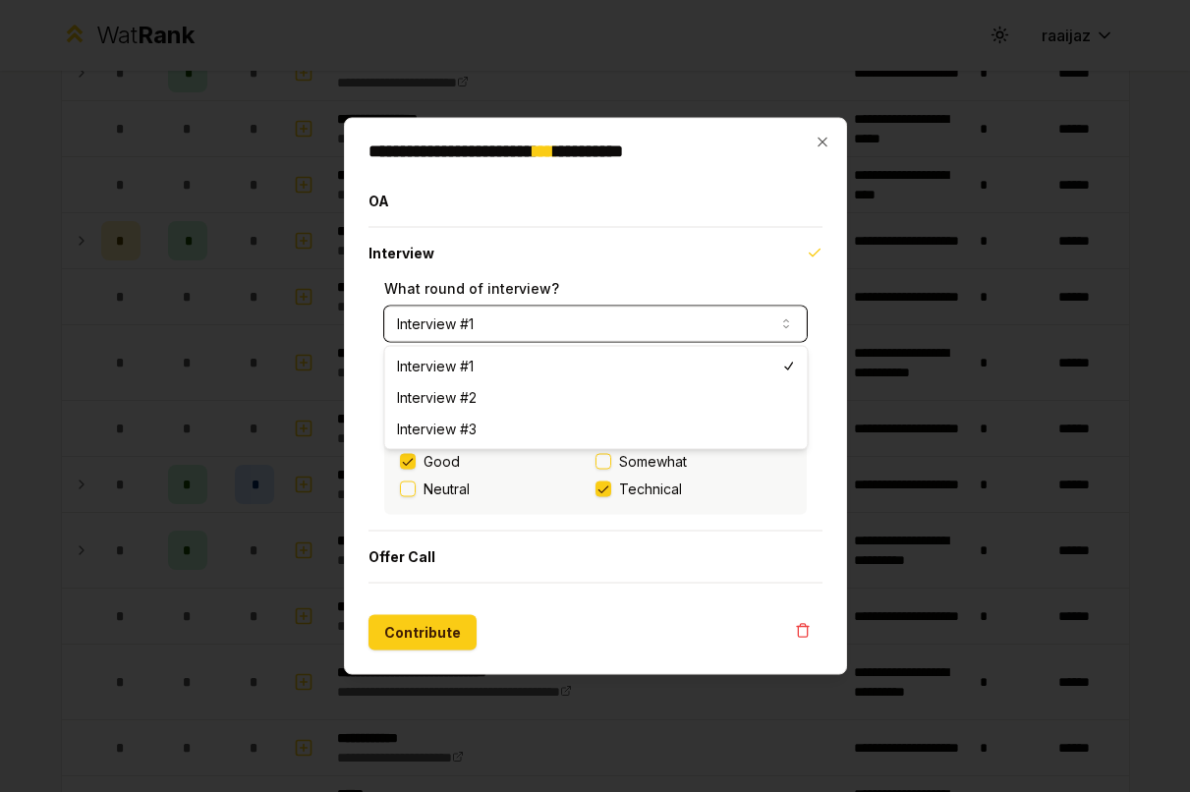
select select "*"
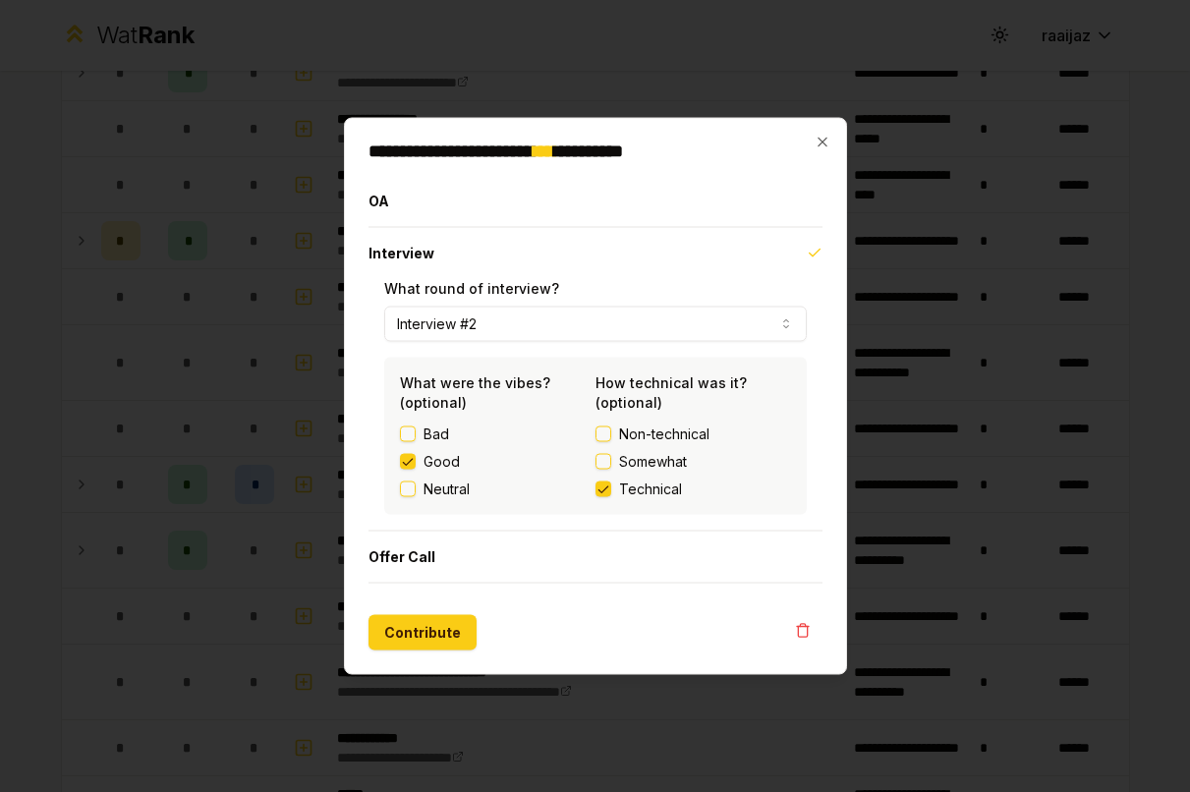
click at [425, 627] on button "Contribute" at bounding box center [422, 632] width 108 height 35
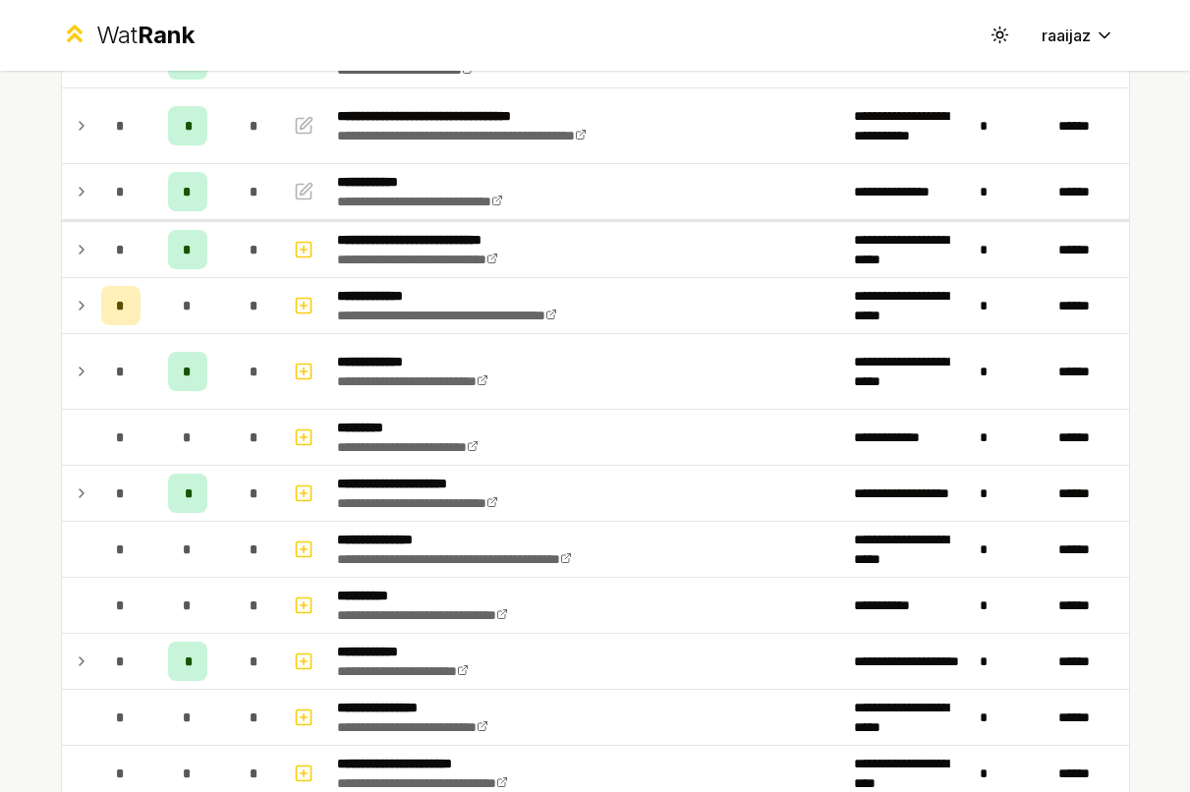
scroll to position [327, 0]
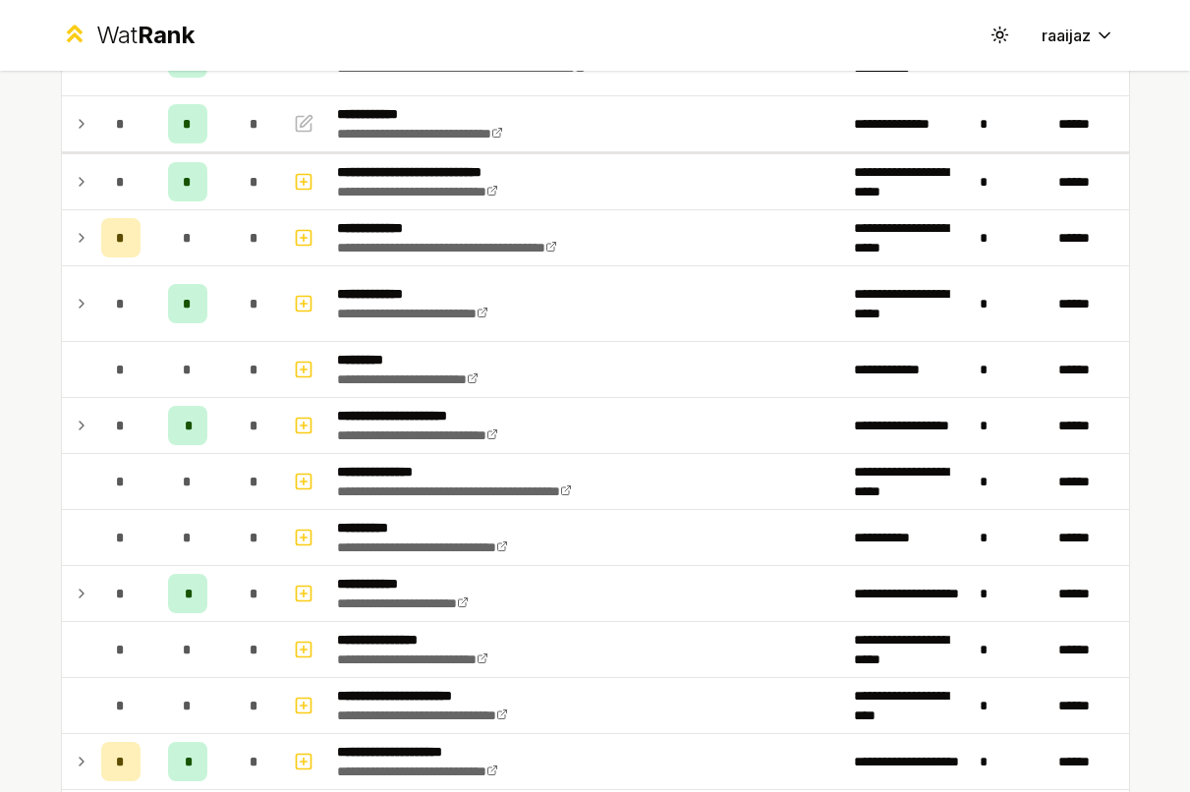
click at [294, 591] on icon "button" at bounding box center [304, 594] width 20 height 24
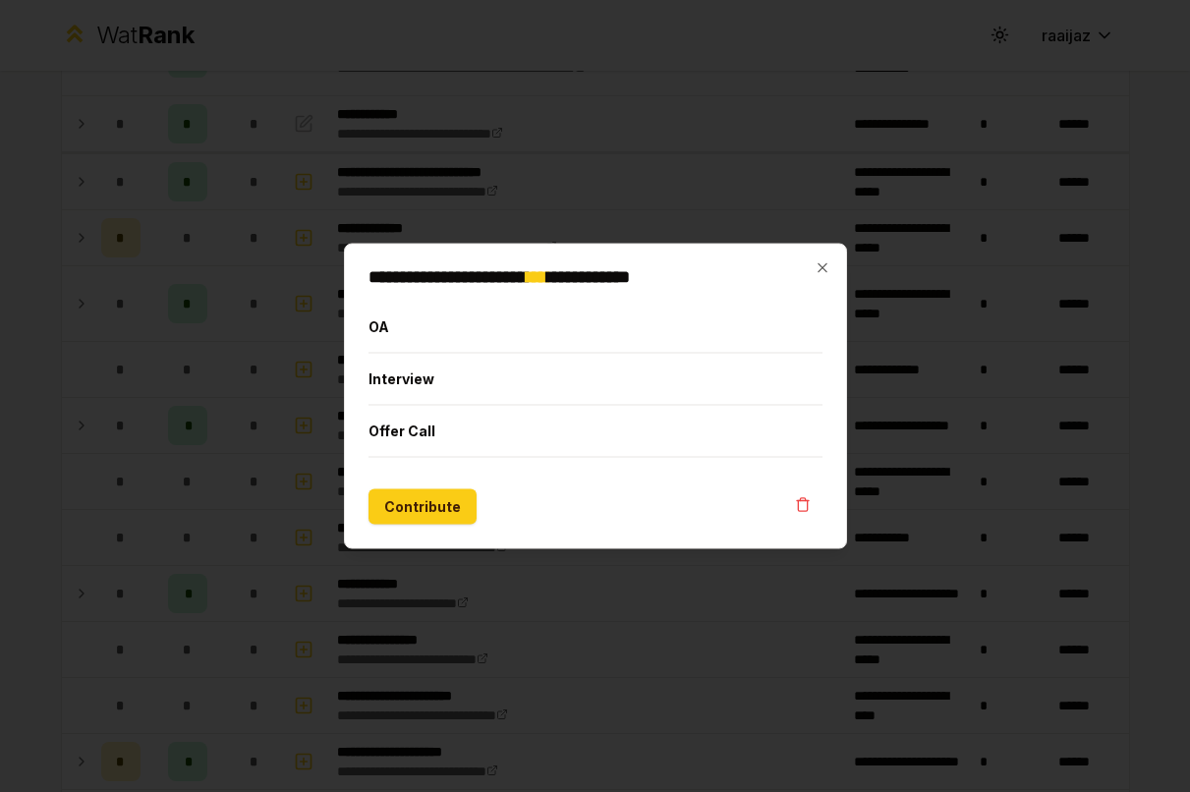
click at [430, 384] on button "Interview" at bounding box center [595, 379] width 454 height 51
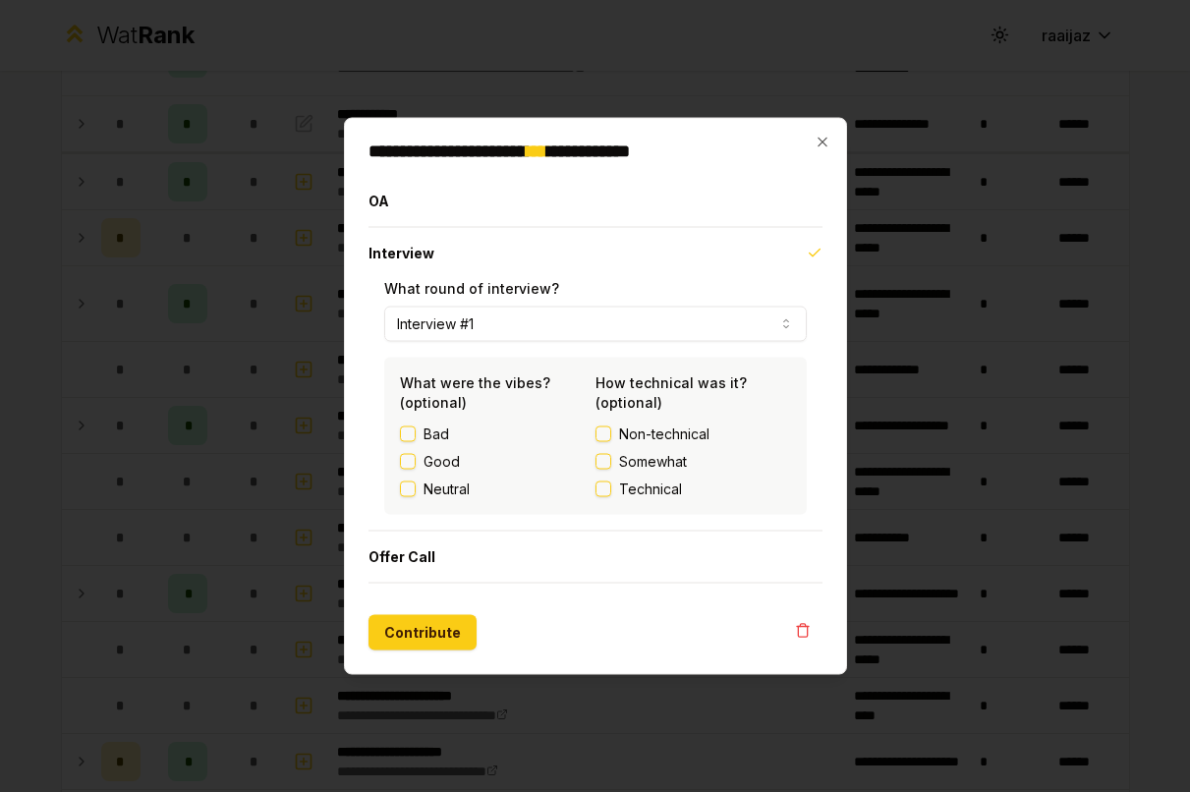
click at [512, 331] on button "Interview #1" at bounding box center [595, 324] width 422 height 35
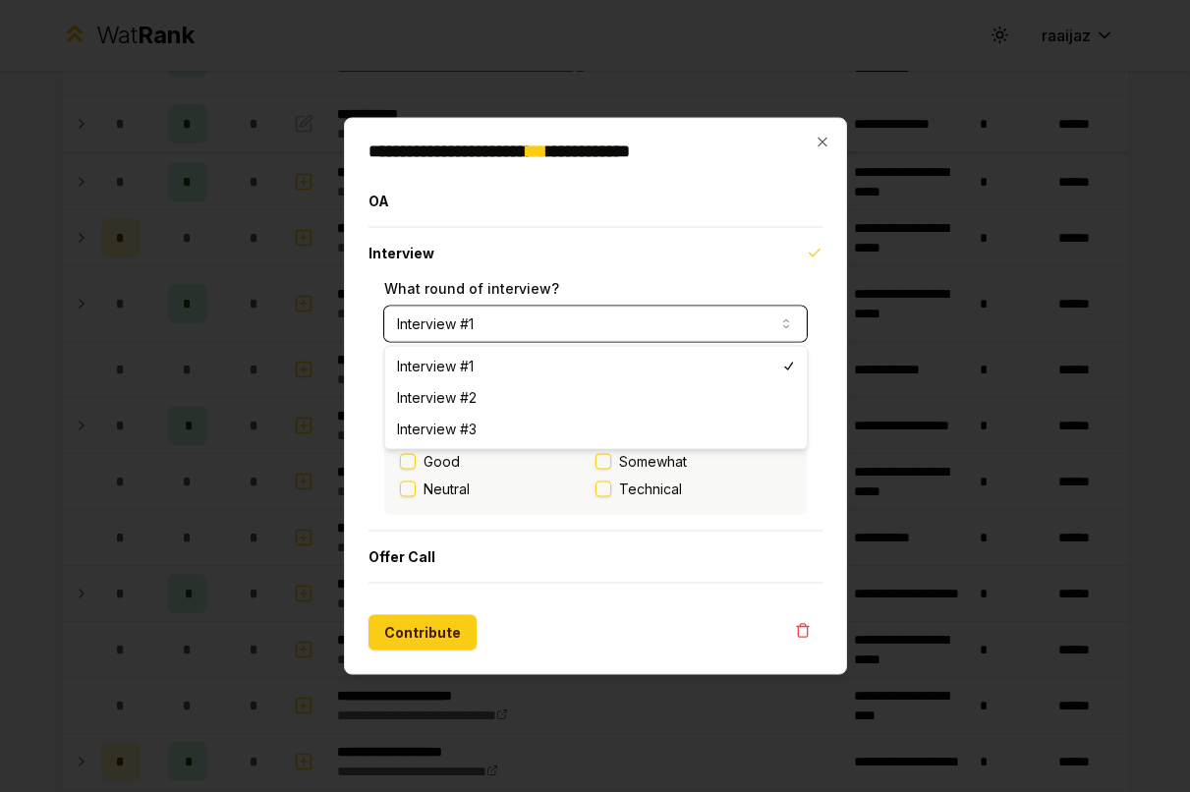
select select "*"
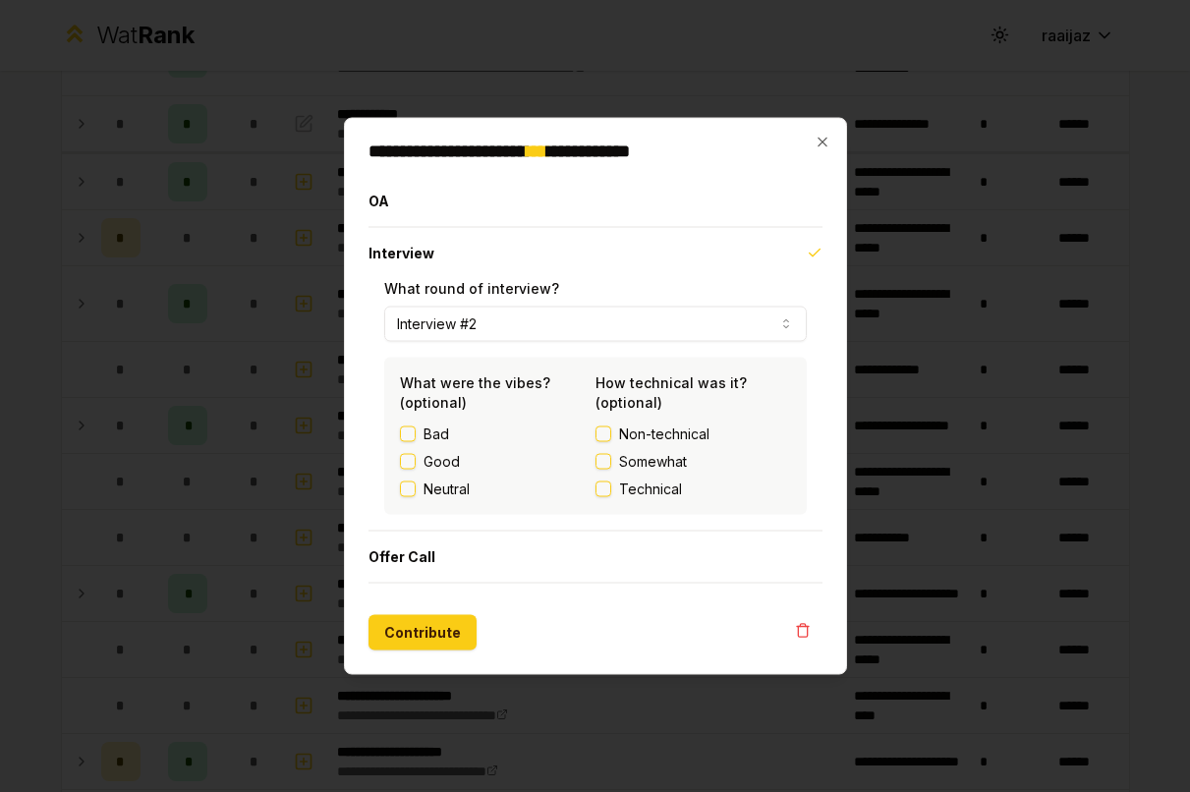
click at [442, 466] on label "Good" at bounding box center [441, 462] width 36 height 20
click at [416, 466] on button "Good" at bounding box center [408, 462] width 16 height 16
click at [645, 482] on span "Technical" at bounding box center [650, 489] width 63 height 20
click at [611, 482] on button "Technical" at bounding box center [603, 489] width 16 height 16
click at [438, 621] on button "Contribute" at bounding box center [422, 632] width 108 height 35
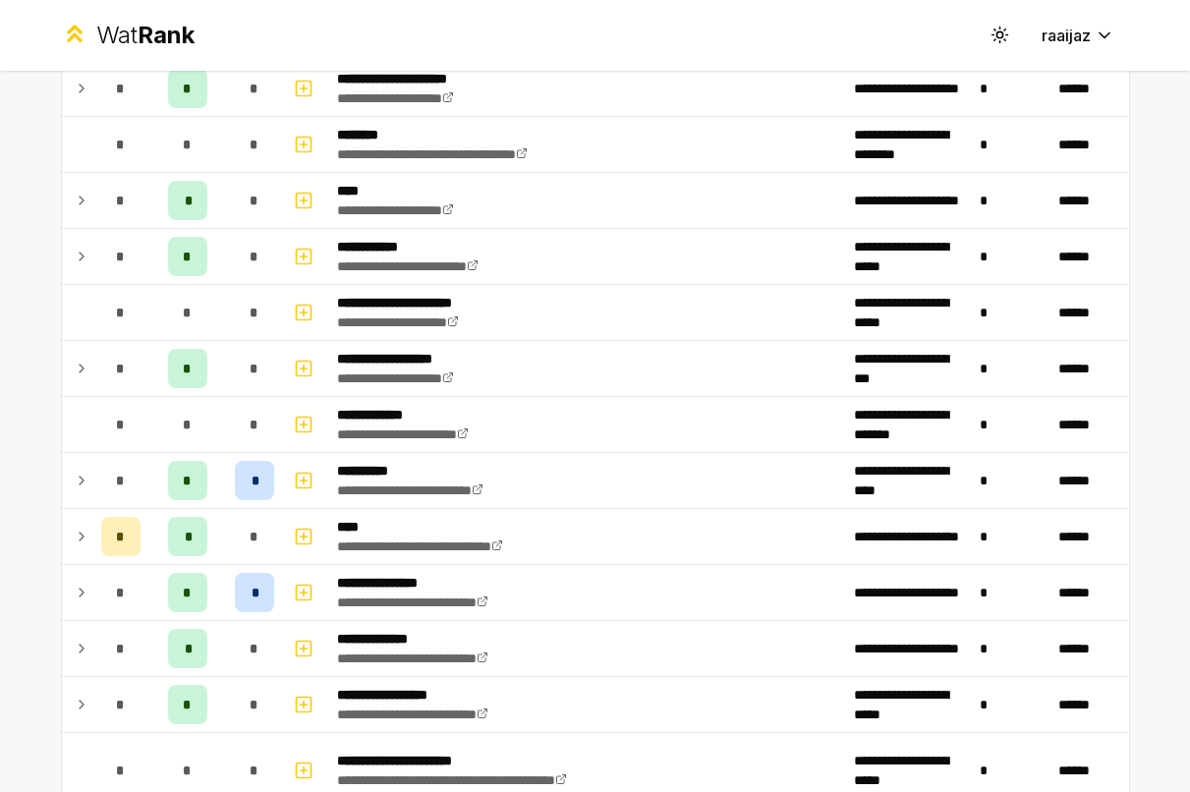
scroll to position [1752, 0]
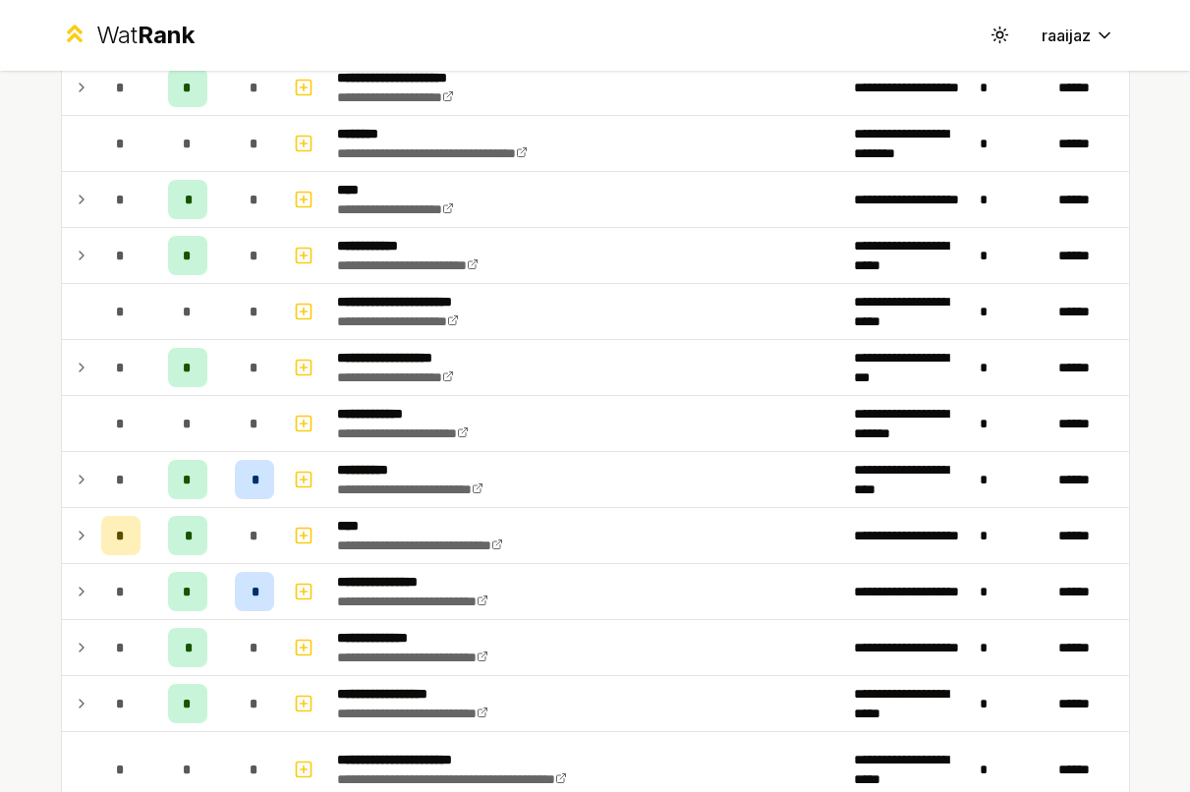
click at [83, 583] on td at bounding box center [77, 591] width 31 height 55
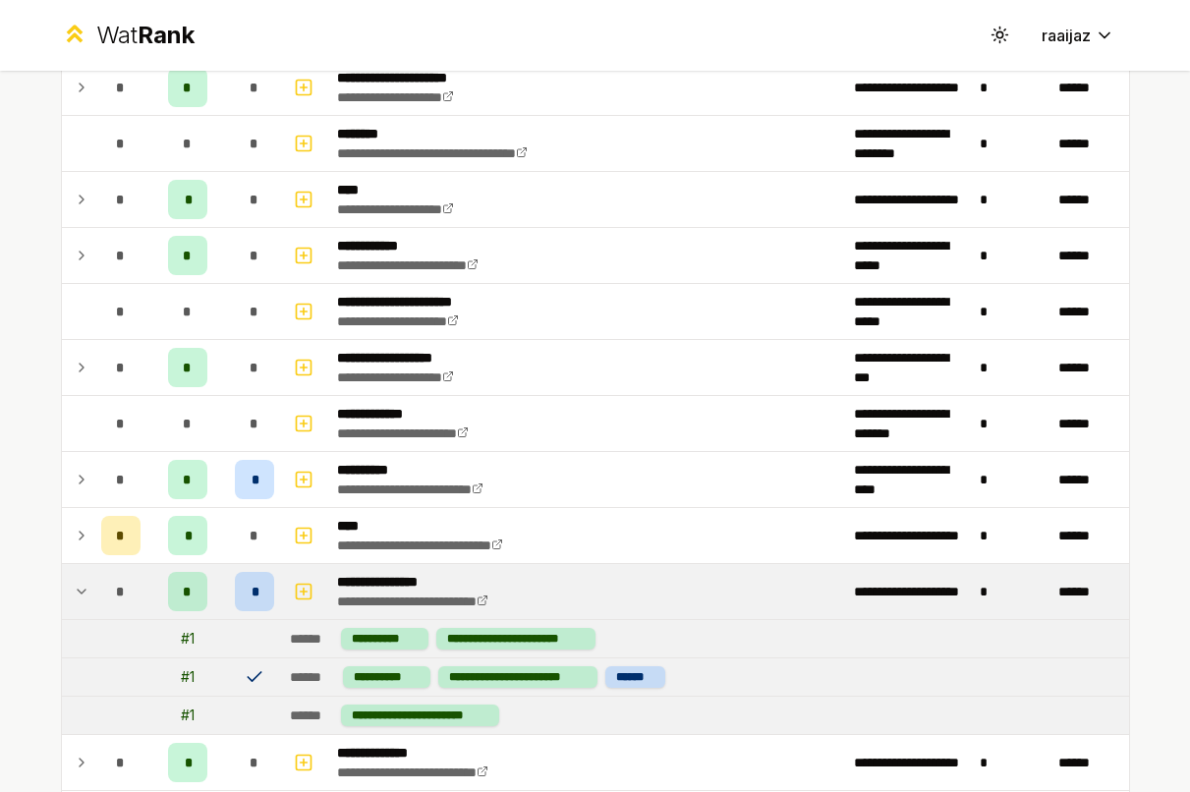
click at [82, 589] on td at bounding box center [77, 591] width 31 height 55
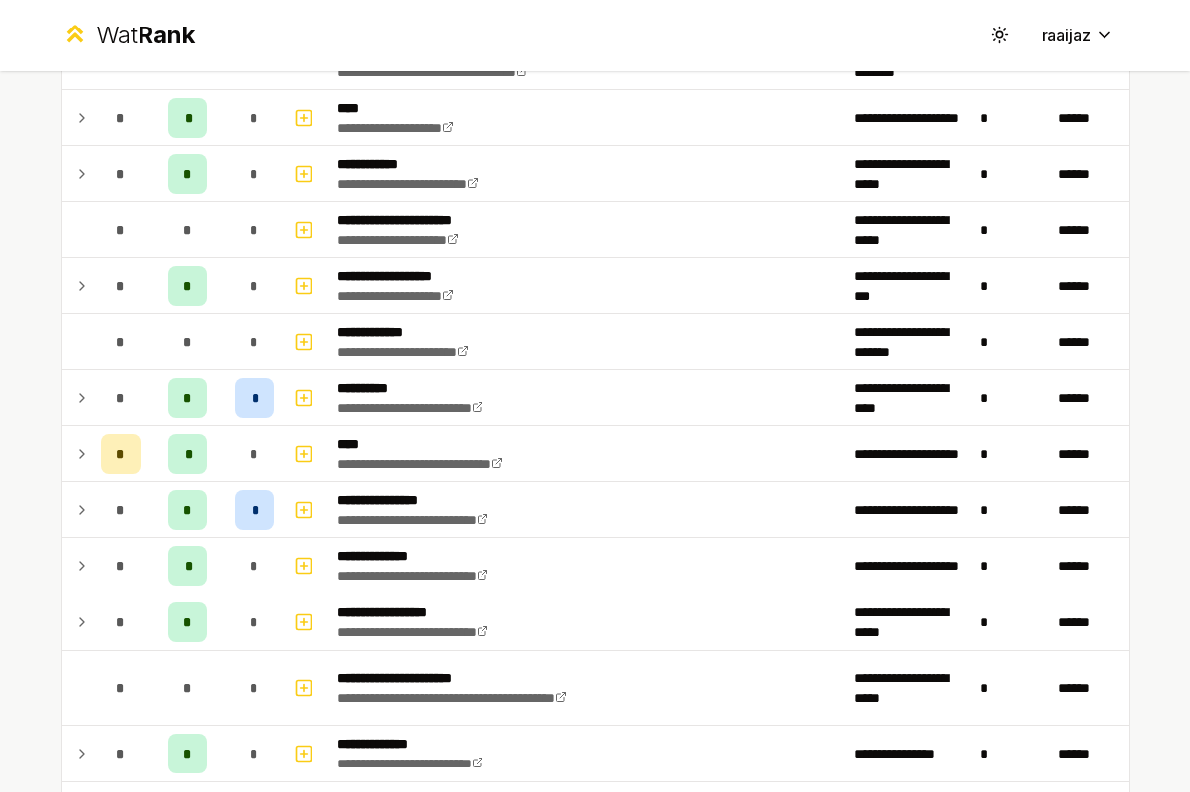
scroll to position [1839, 0]
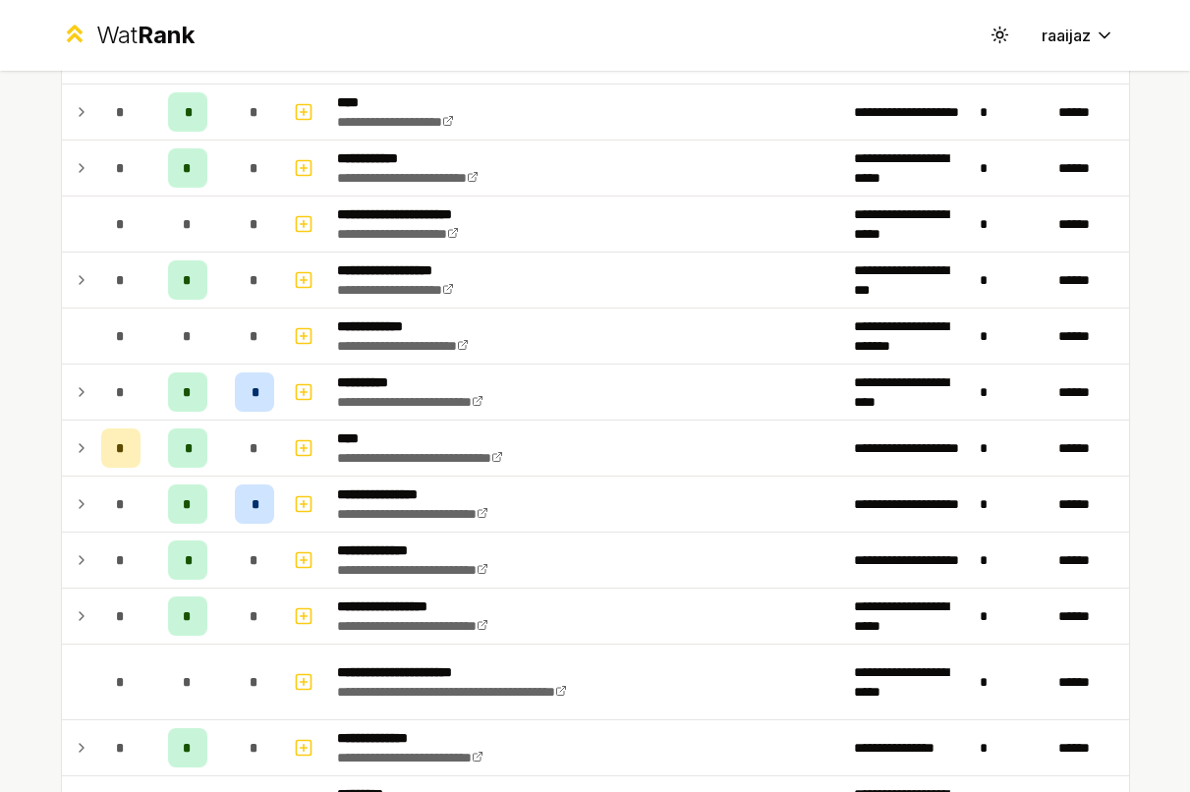
click at [75, 623] on icon at bounding box center [82, 616] width 16 height 24
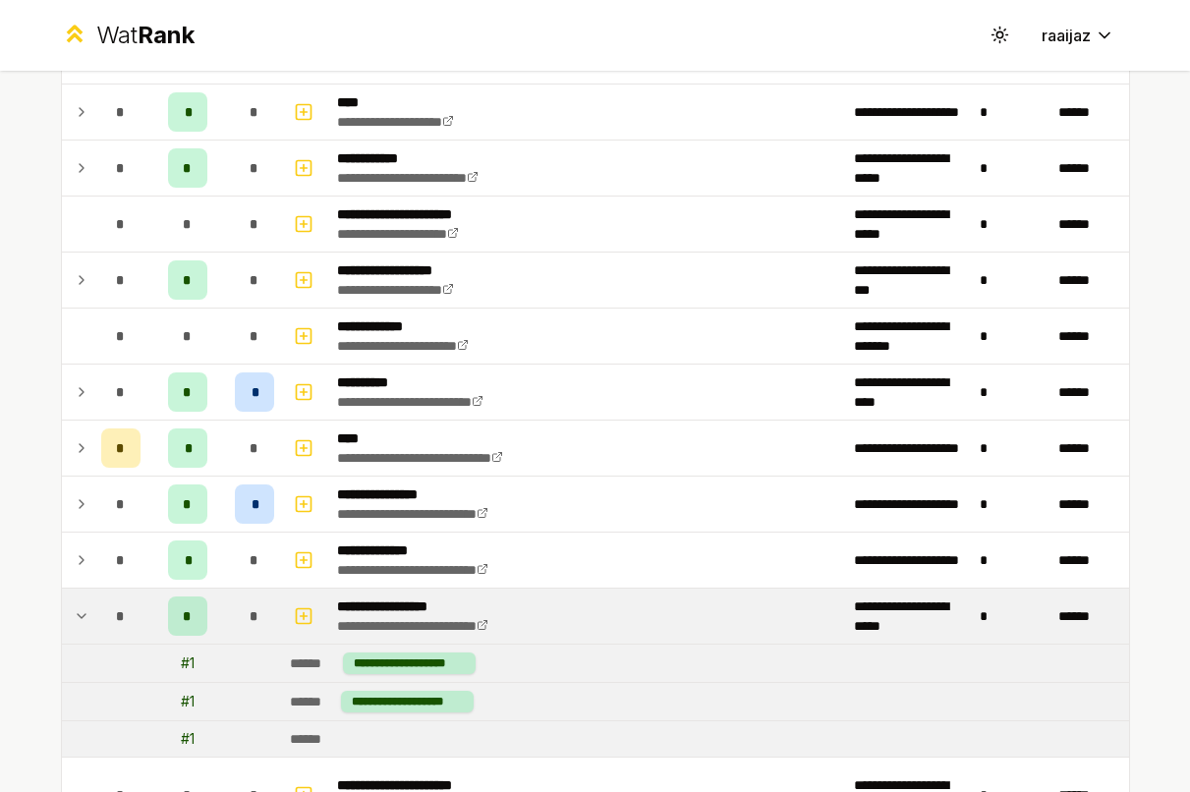
click at [75, 623] on icon at bounding box center [82, 616] width 16 height 24
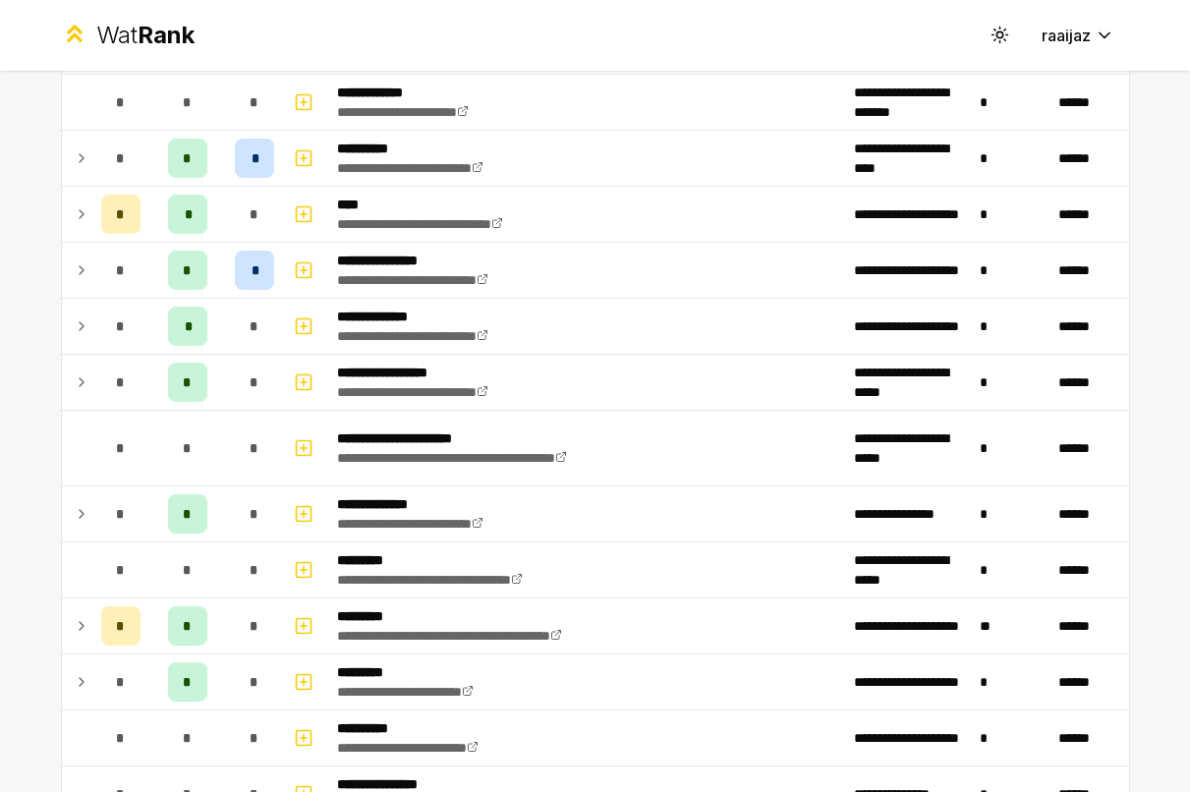
scroll to position [2074, 0]
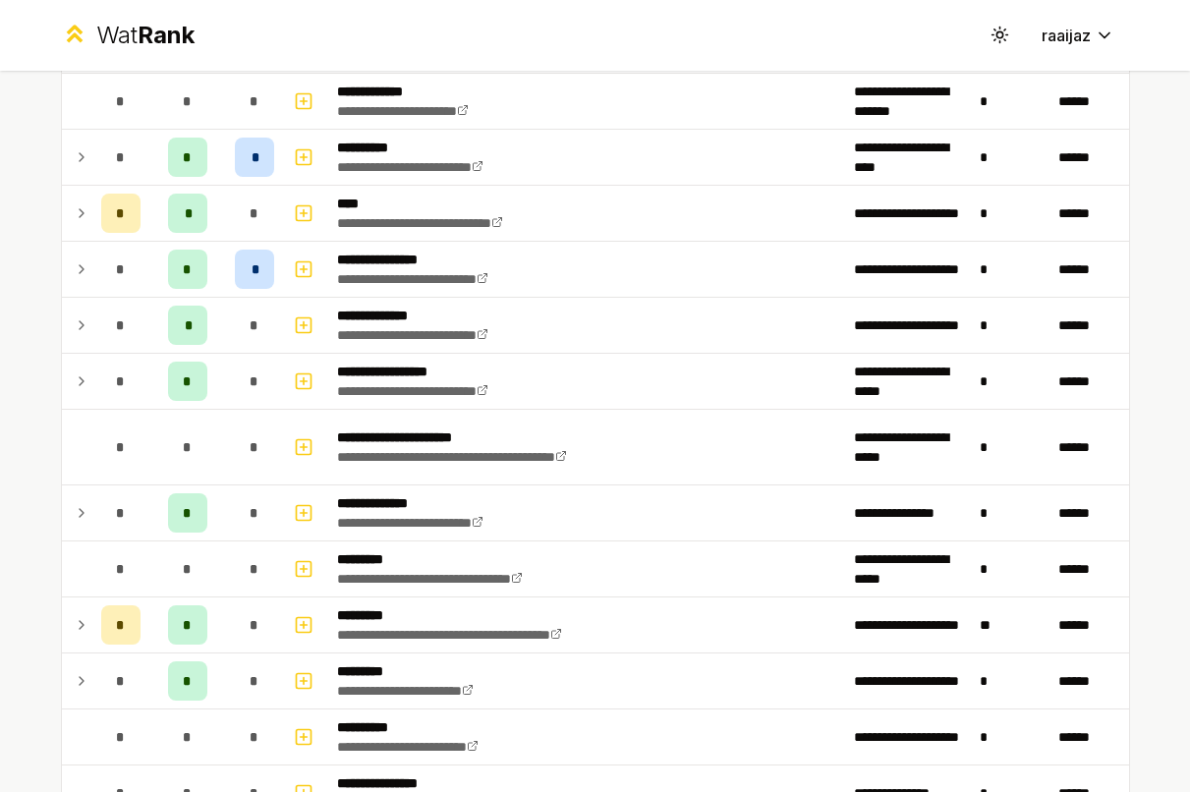
click at [68, 612] on td at bounding box center [77, 624] width 31 height 55
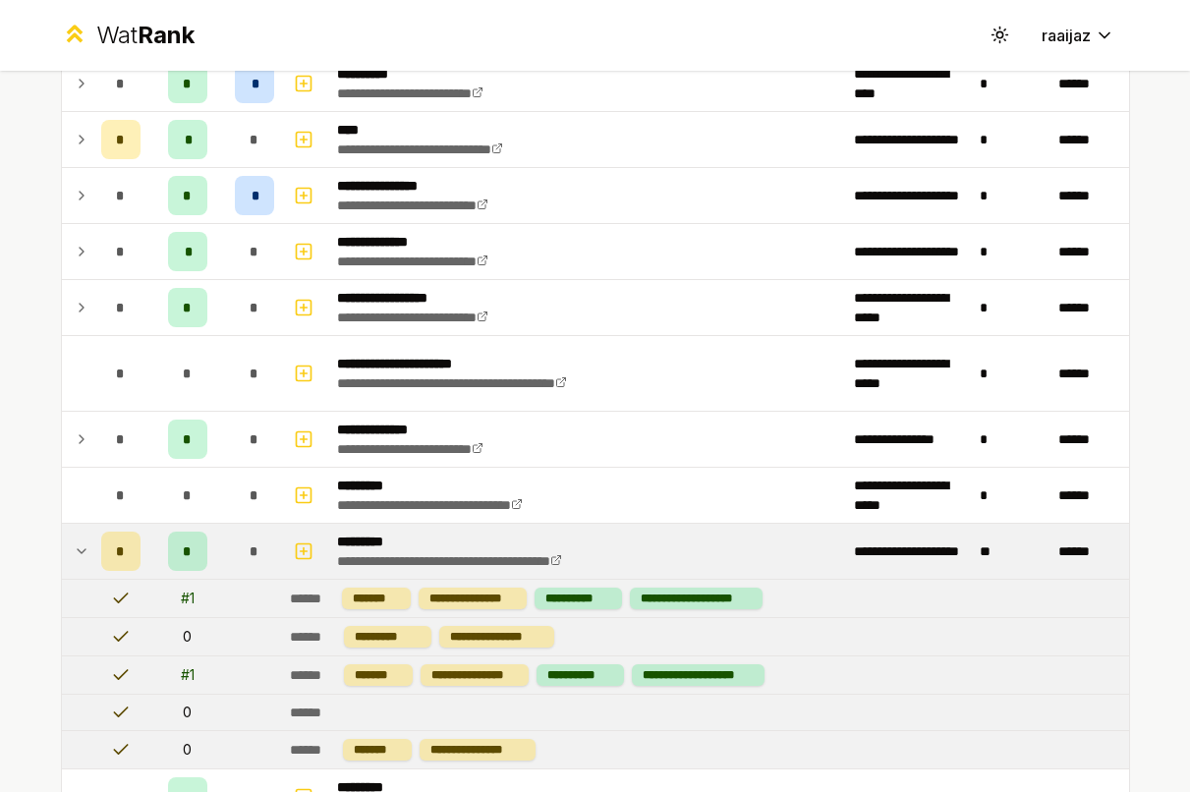
scroll to position [2170, 0]
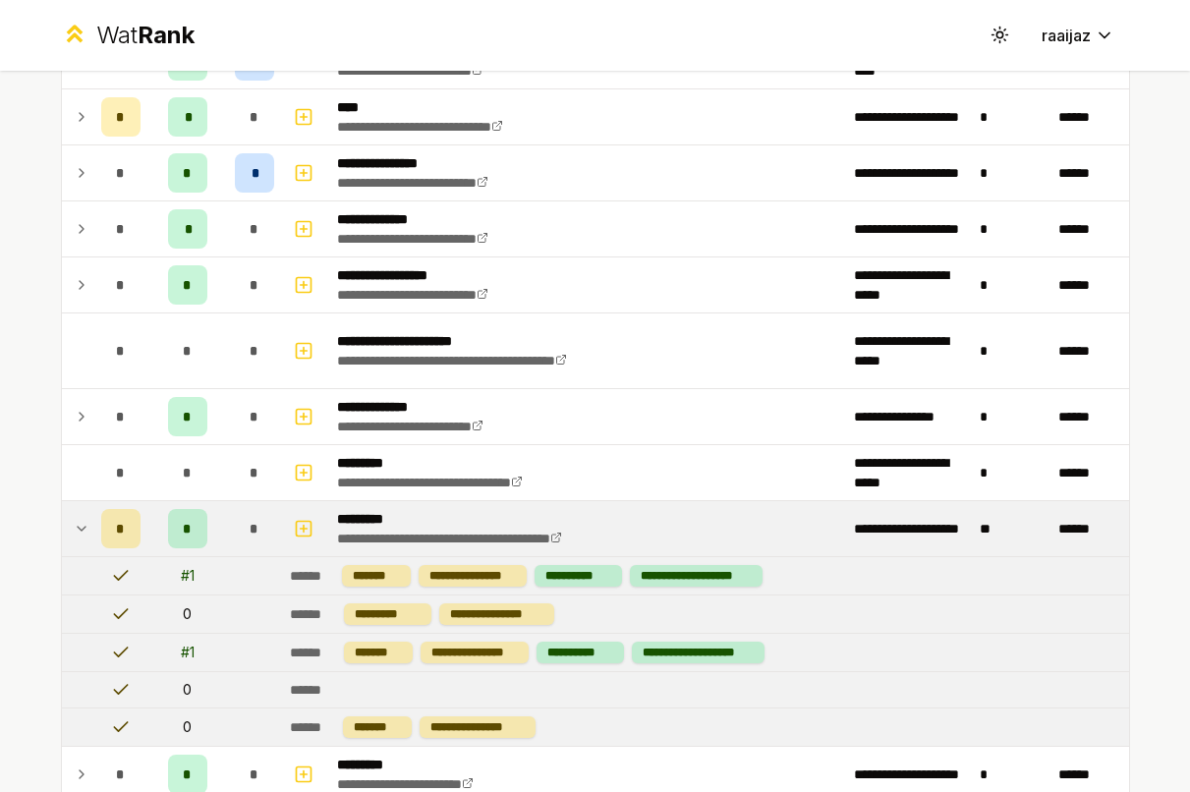
click at [65, 531] on td at bounding box center [77, 528] width 31 height 55
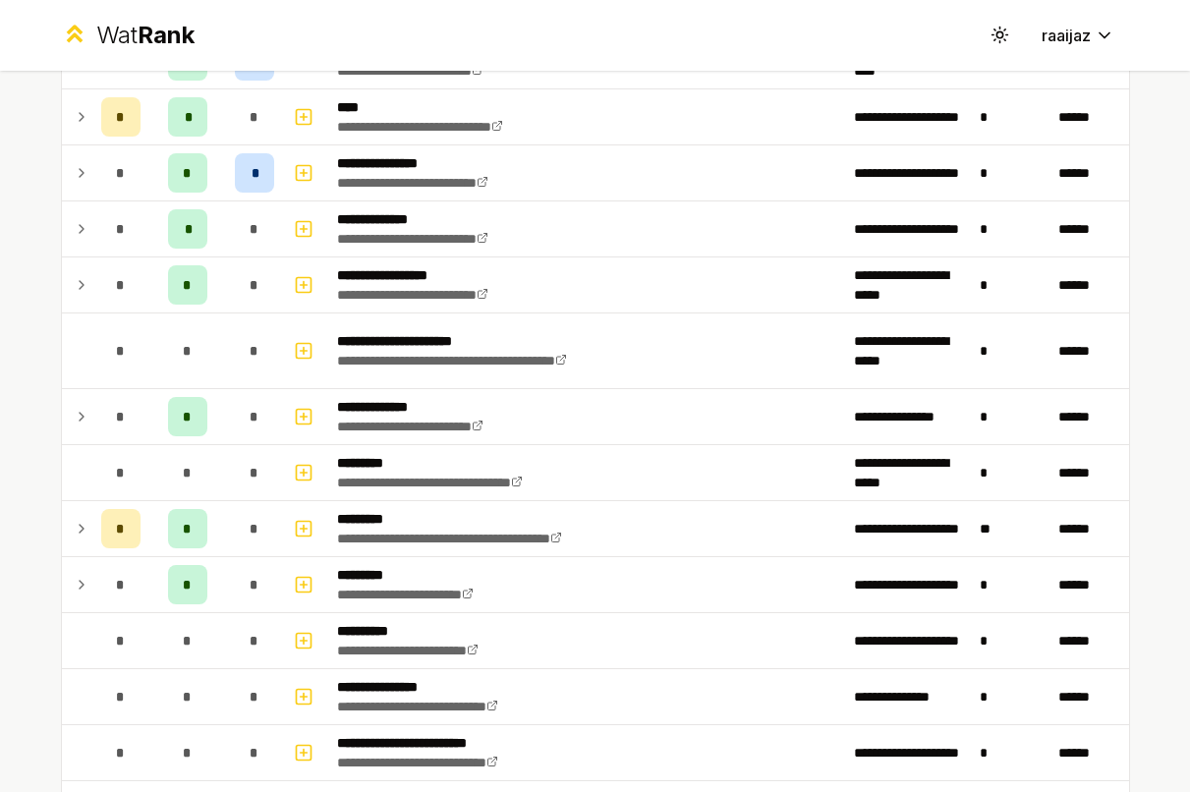
click at [62, 569] on td at bounding box center [77, 584] width 31 height 55
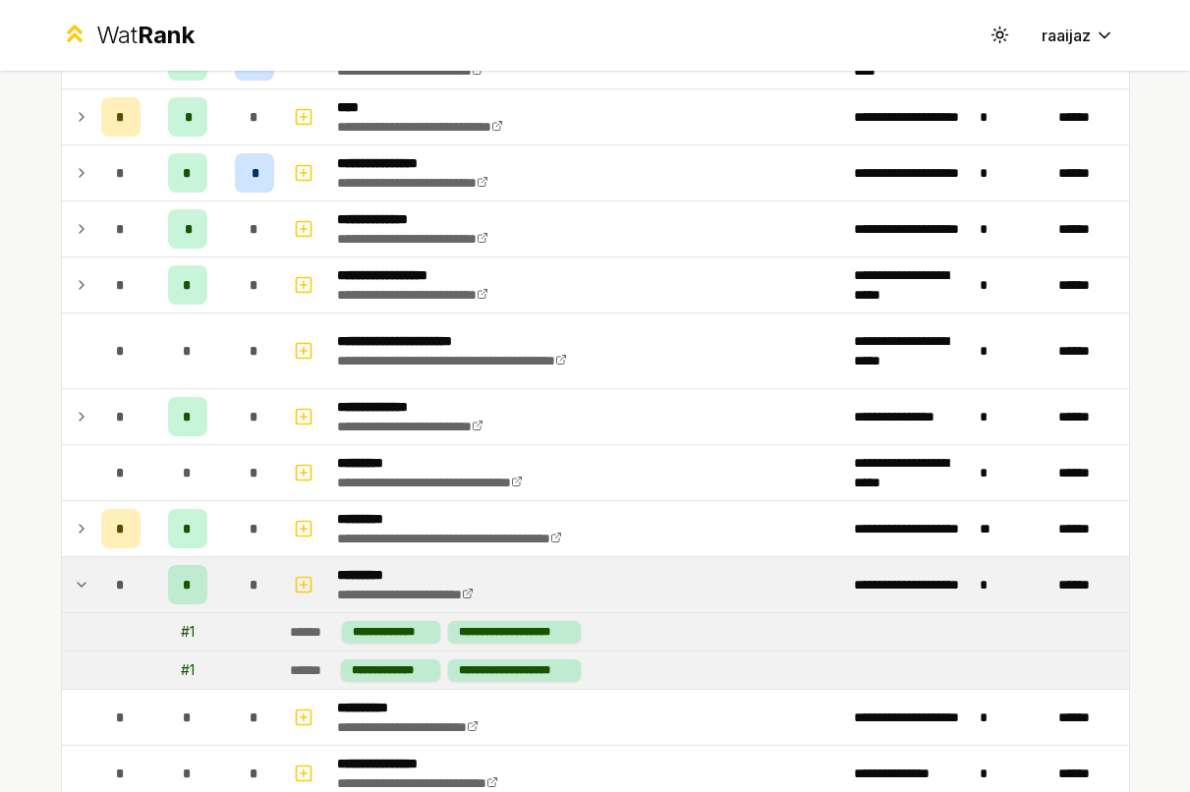
click at [74, 577] on icon at bounding box center [82, 585] width 16 height 24
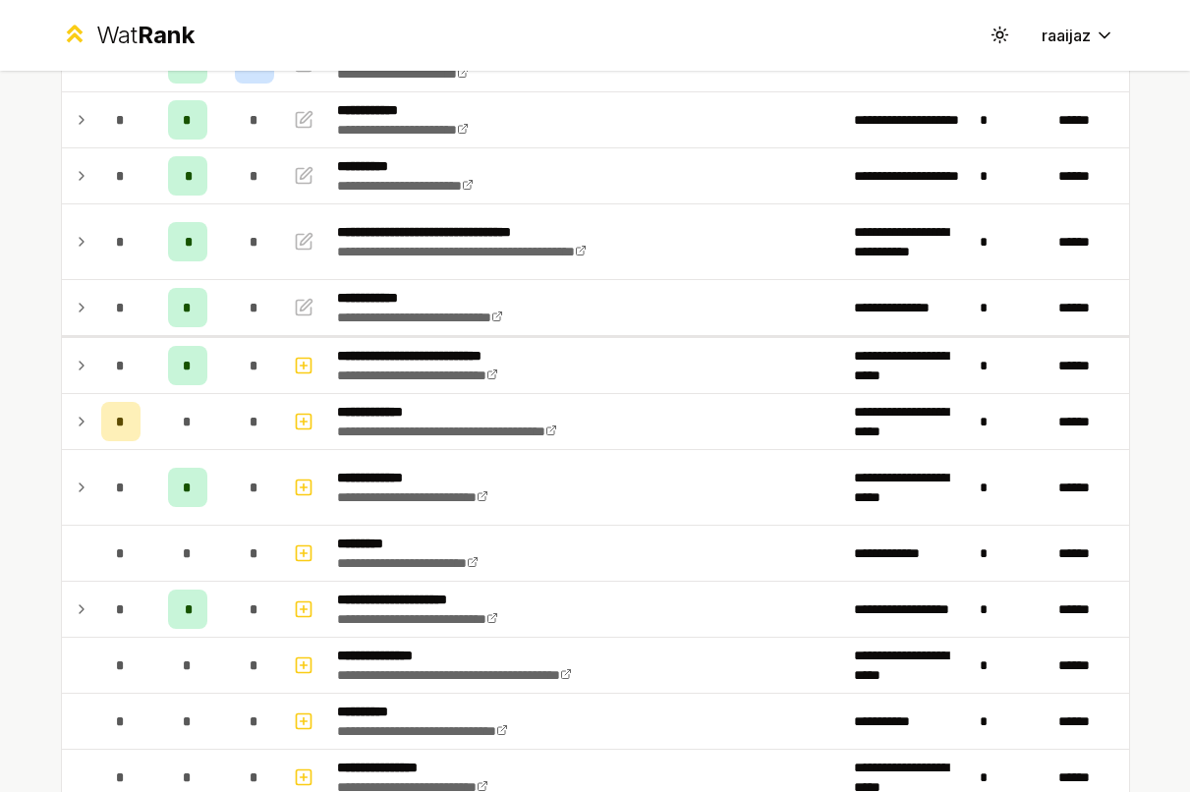
scroll to position [71, 0]
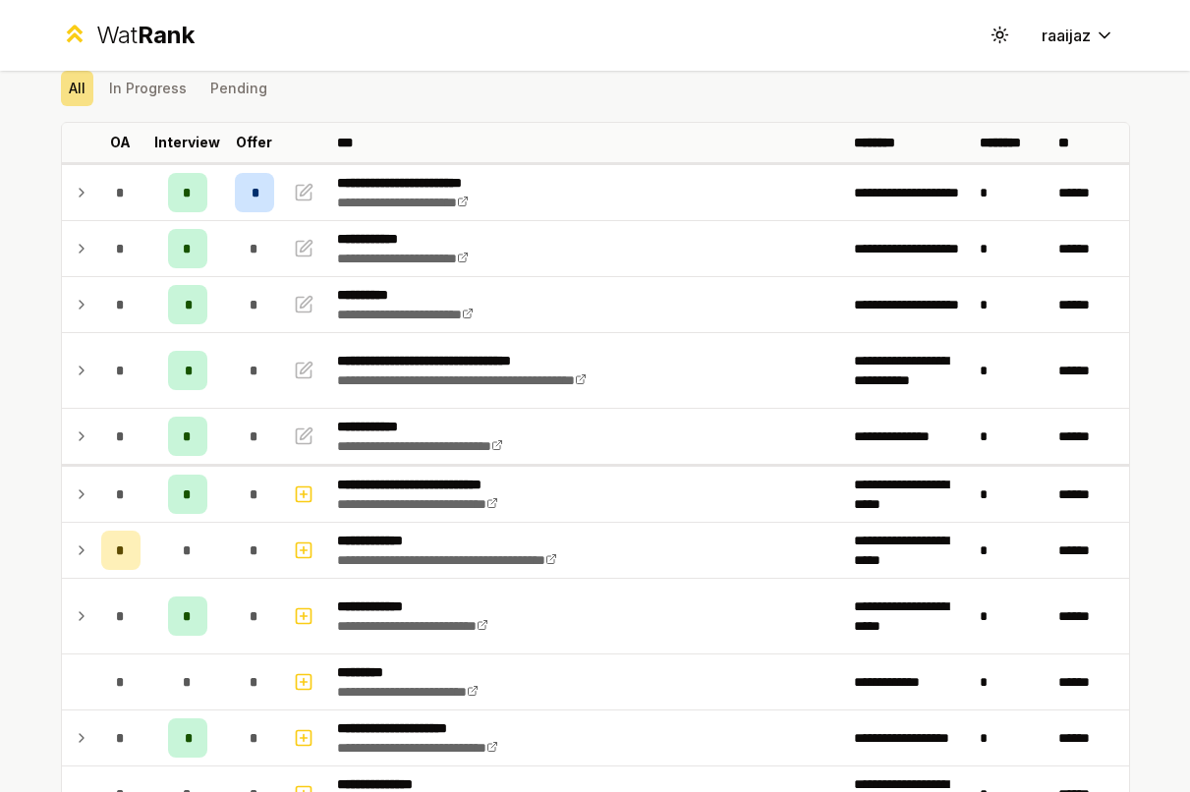
click at [79, 303] on icon at bounding box center [82, 305] width 16 height 24
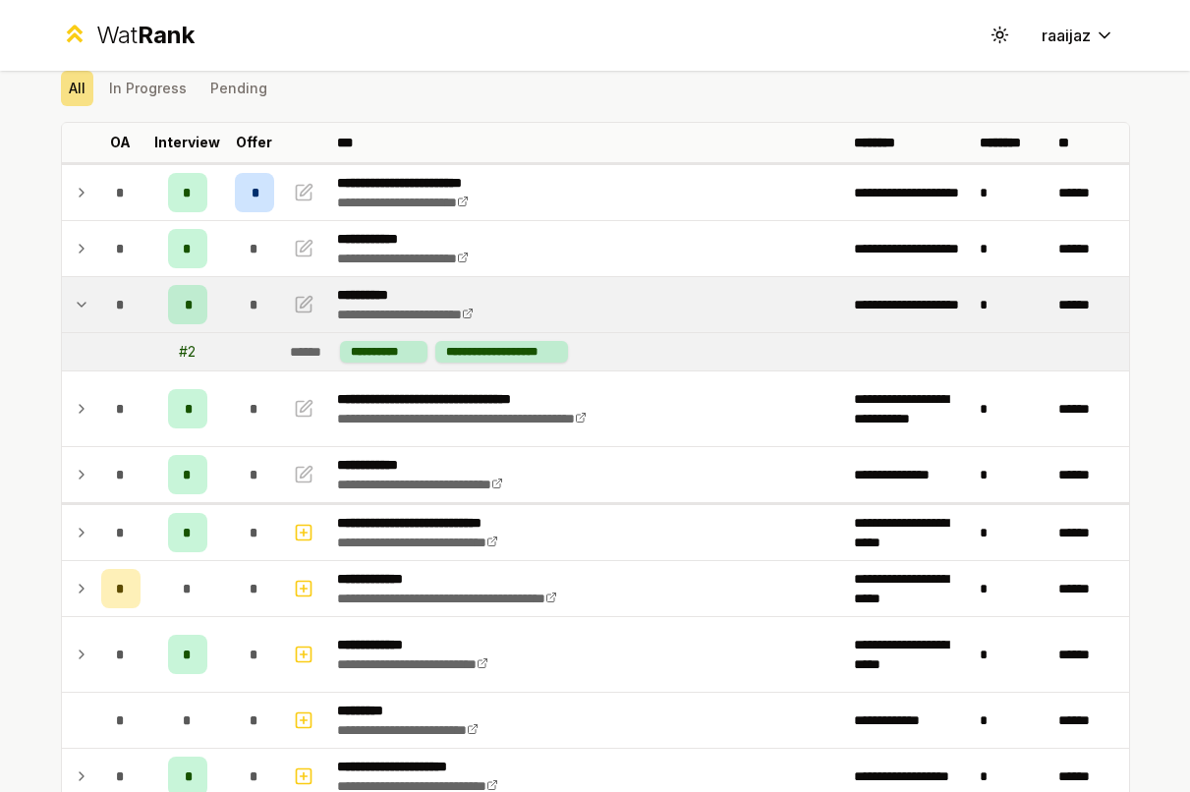
click at [300, 305] on icon "button" at bounding box center [306, 302] width 12 height 12
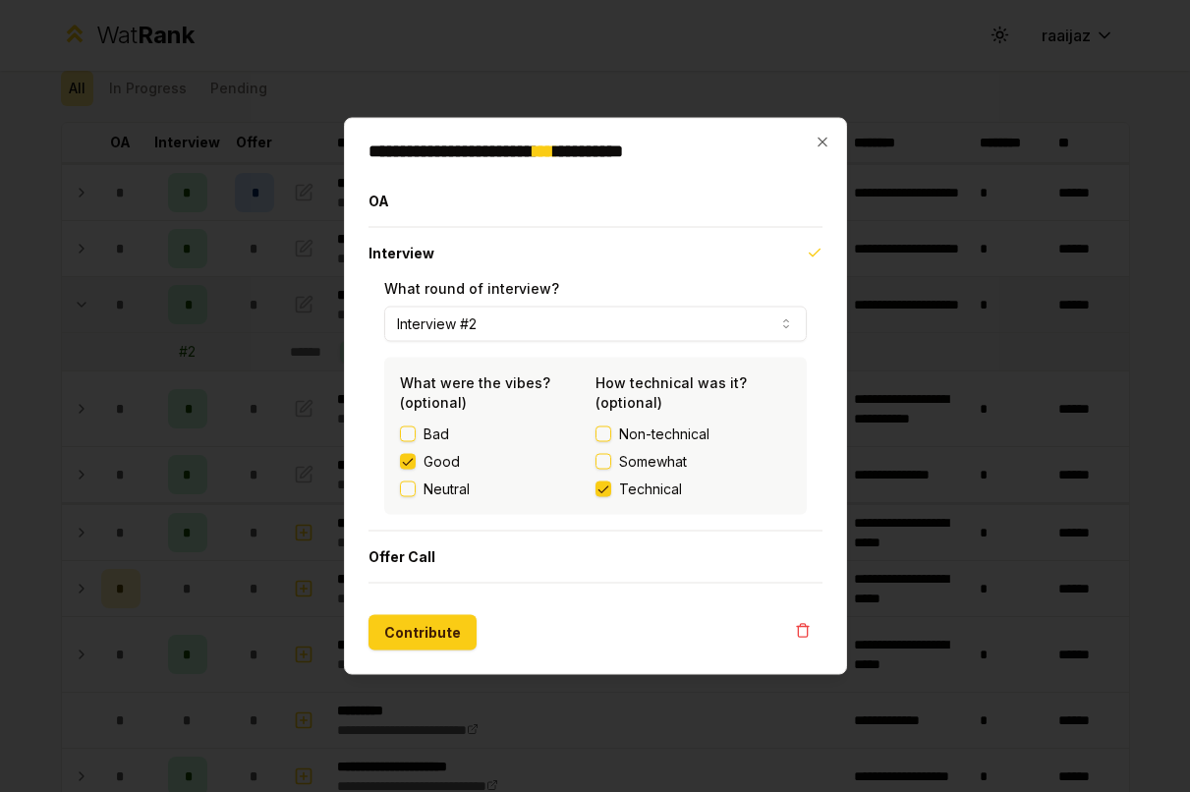
click at [411, 570] on button "Offer Call" at bounding box center [595, 557] width 454 height 51
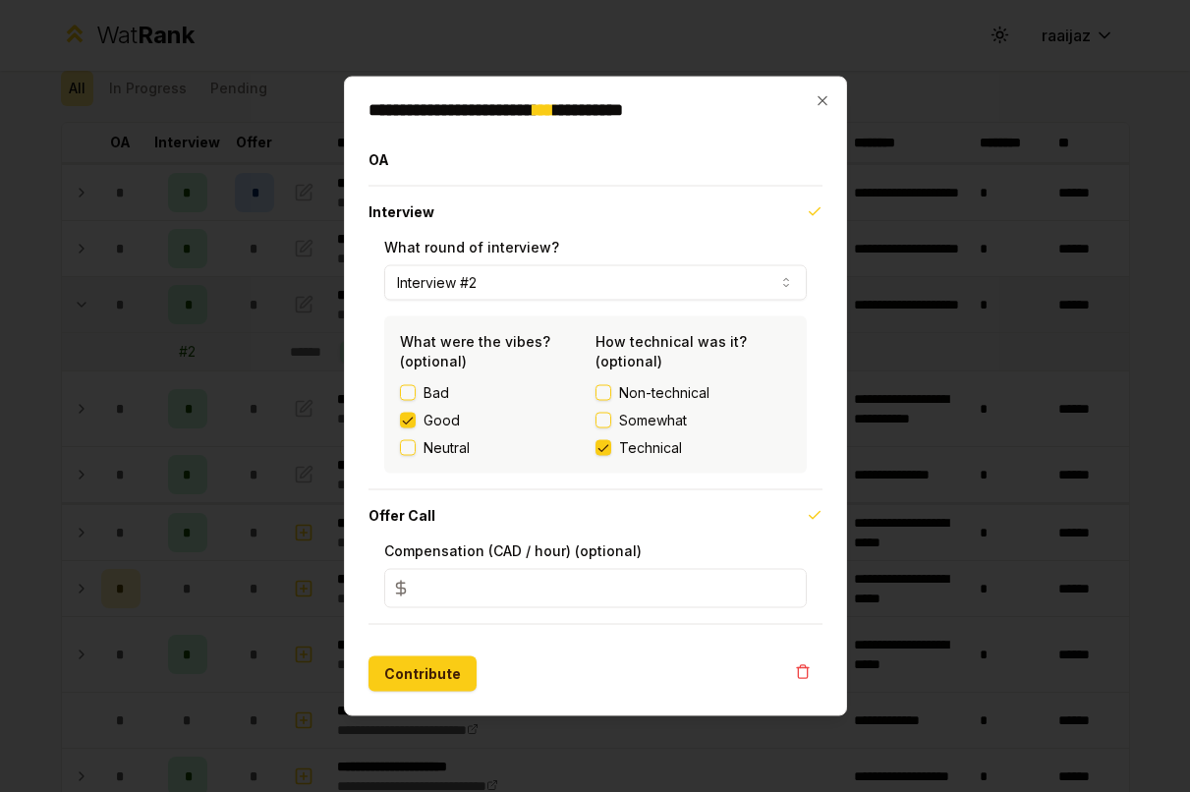
click at [481, 583] on input "*" at bounding box center [595, 588] width 422 height 39
type input "****"
click at [422, 664] on button "Contribute" at bounding box center [422, 673] width 108 height 35
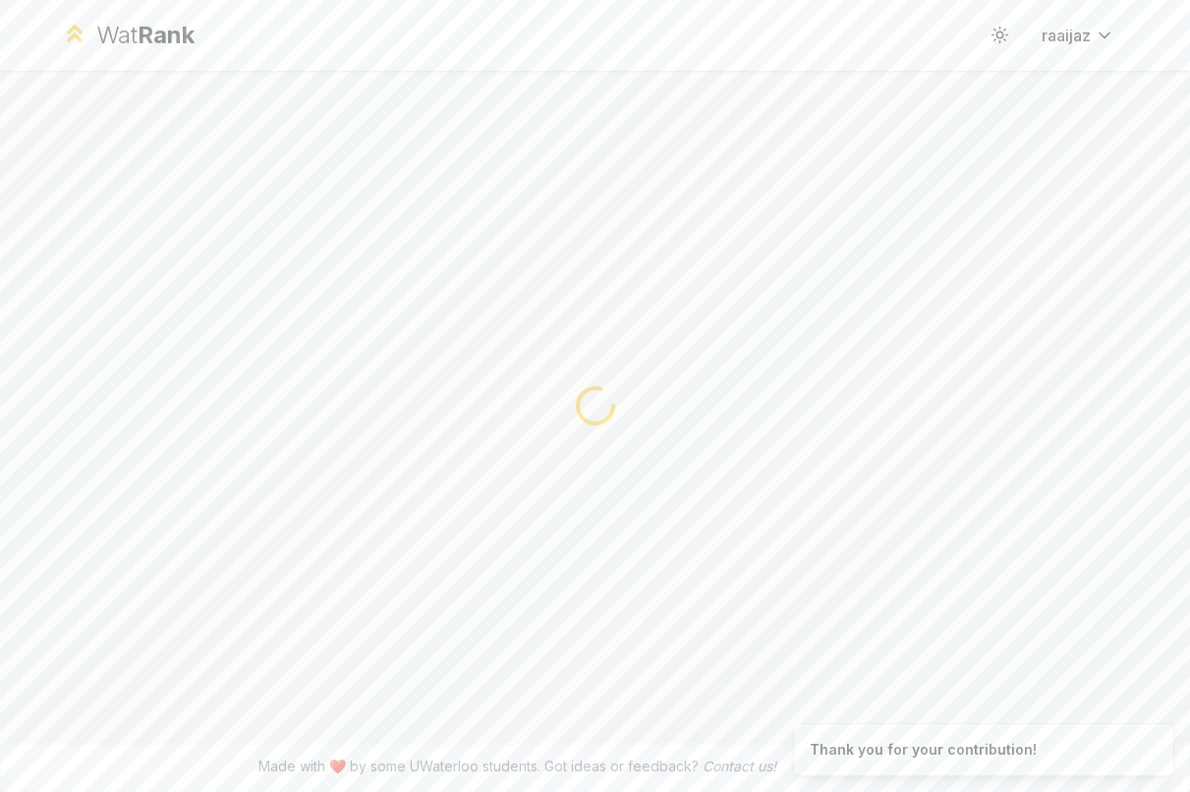
scroll to position [0, 0]
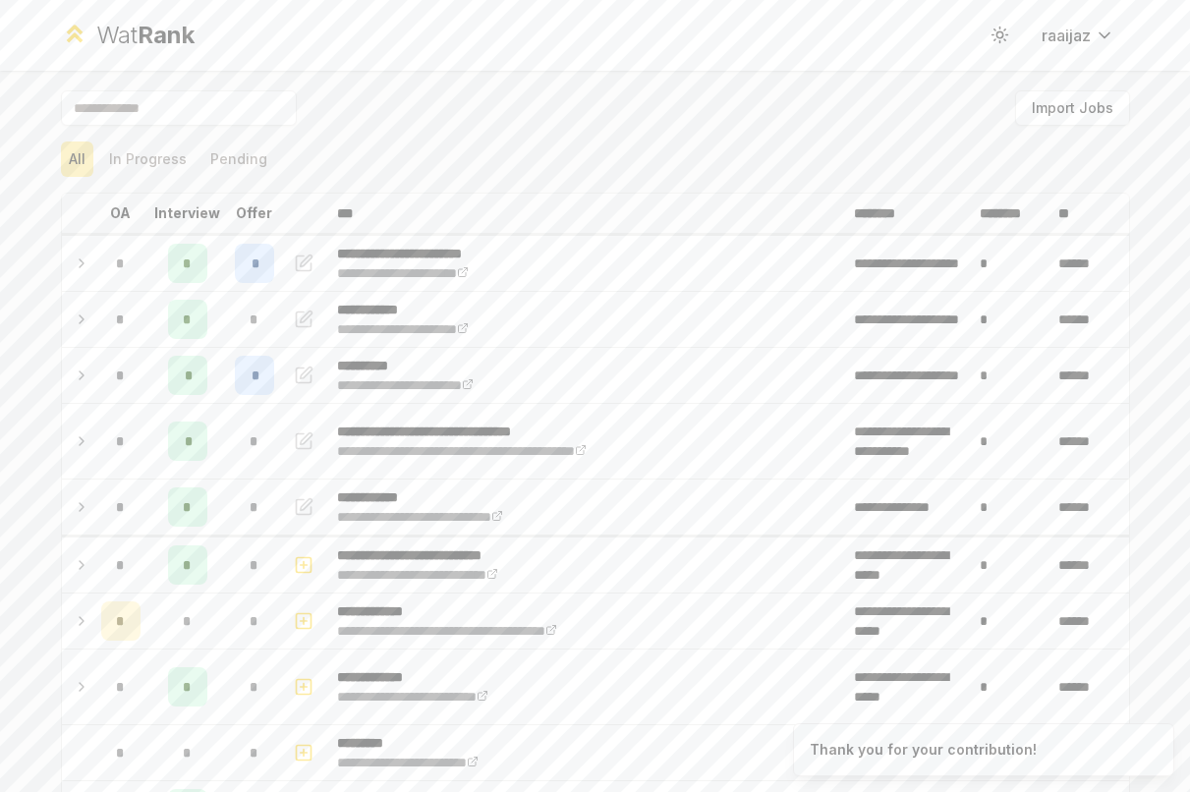
click at [74, 373] on icon at bounding box center [82, 376] width 16 height 24
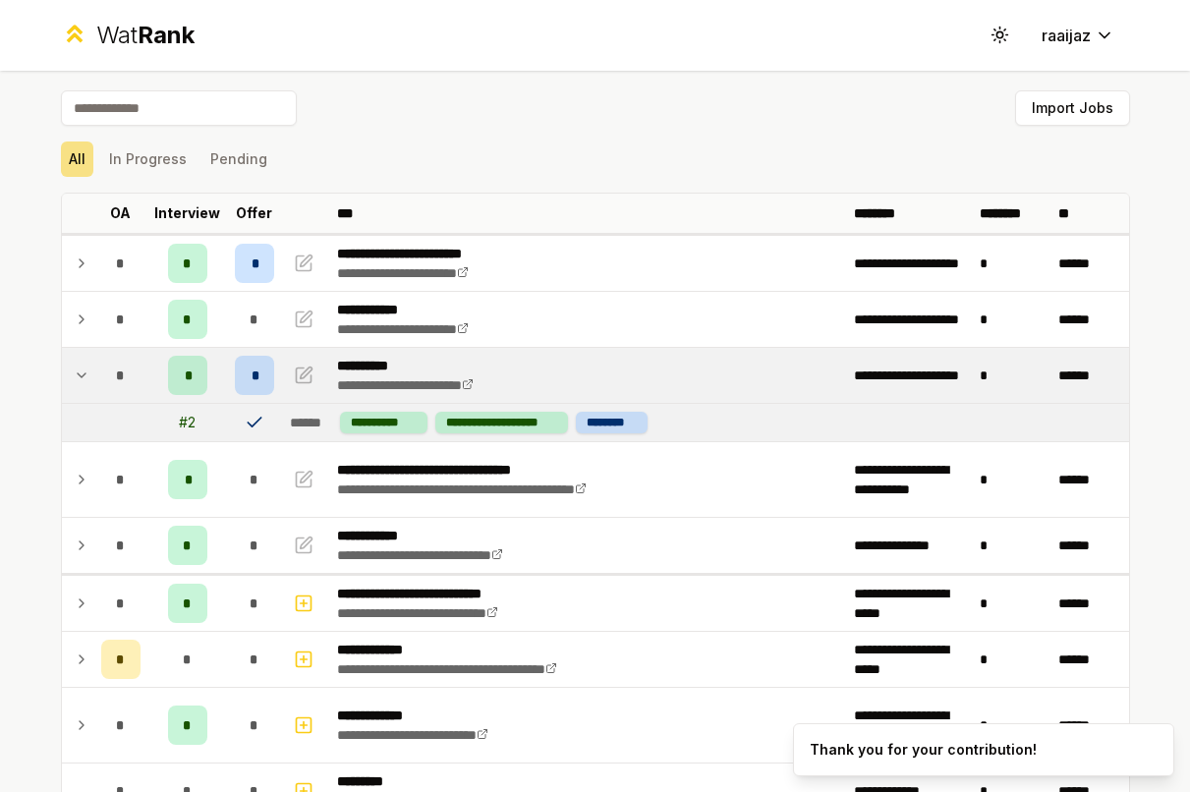
click at [81, 373] on icon at bounding box center [82, 376] width 16 height 24
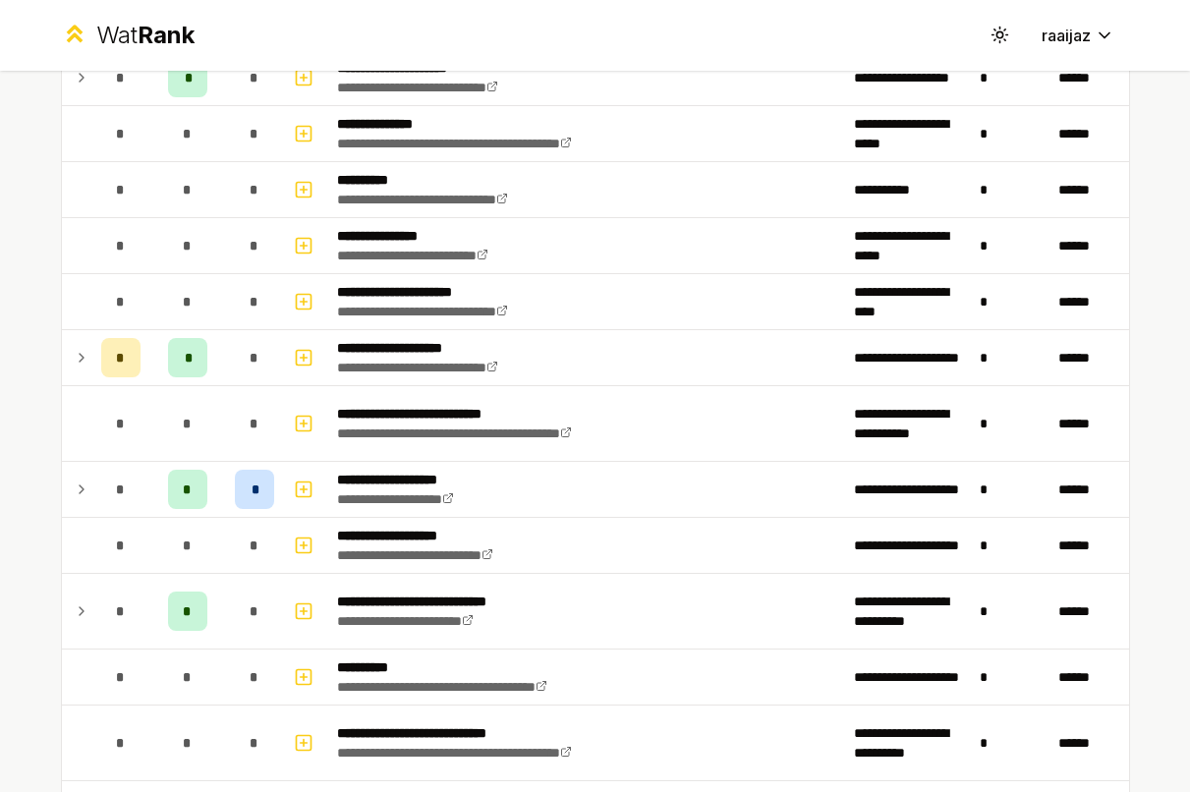
scroll to position [732, 0]
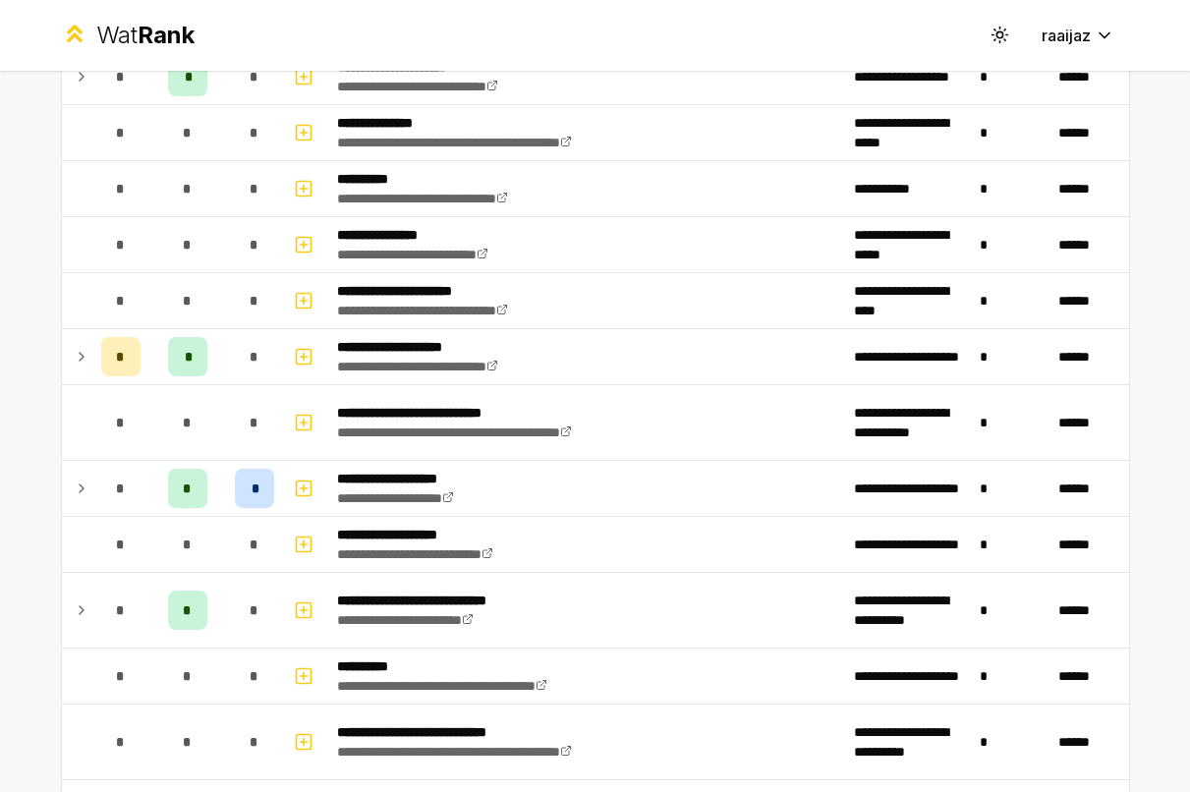
click at [74, 485] on icon at bounding box center [82, 489] width 16 height 24
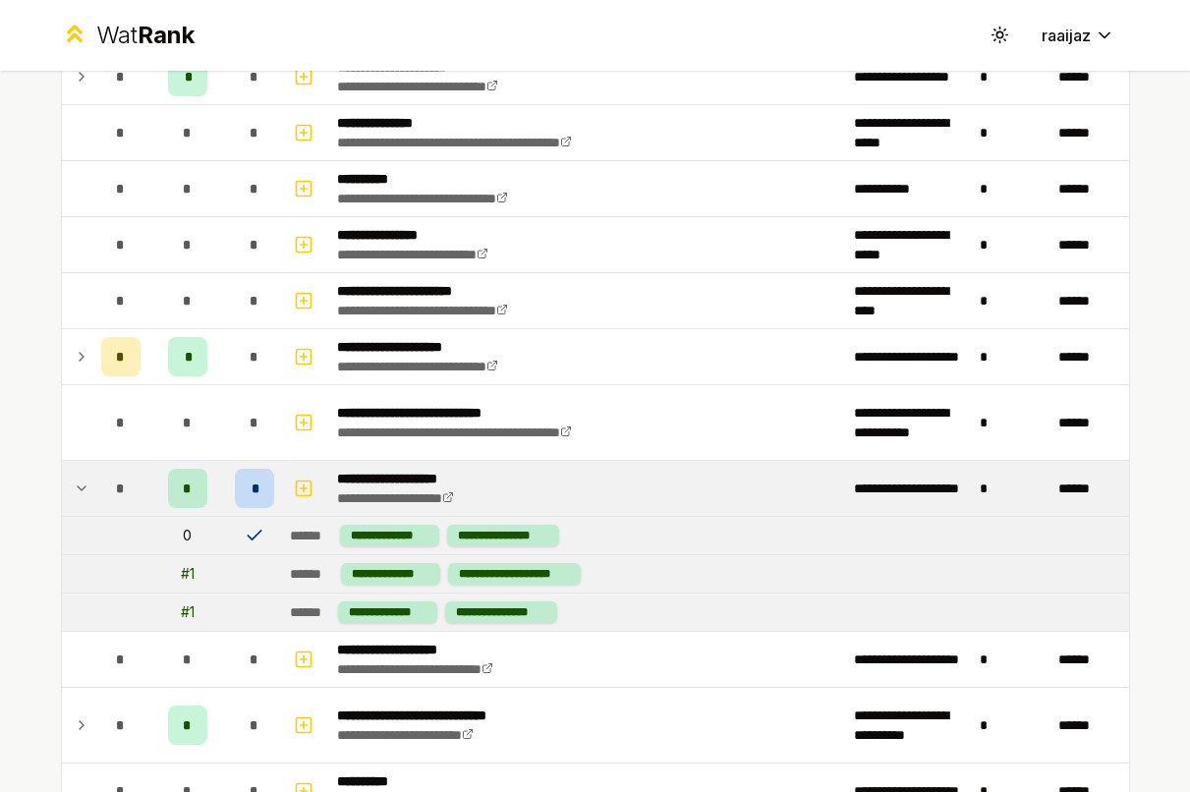
scroll to position [712, 0]
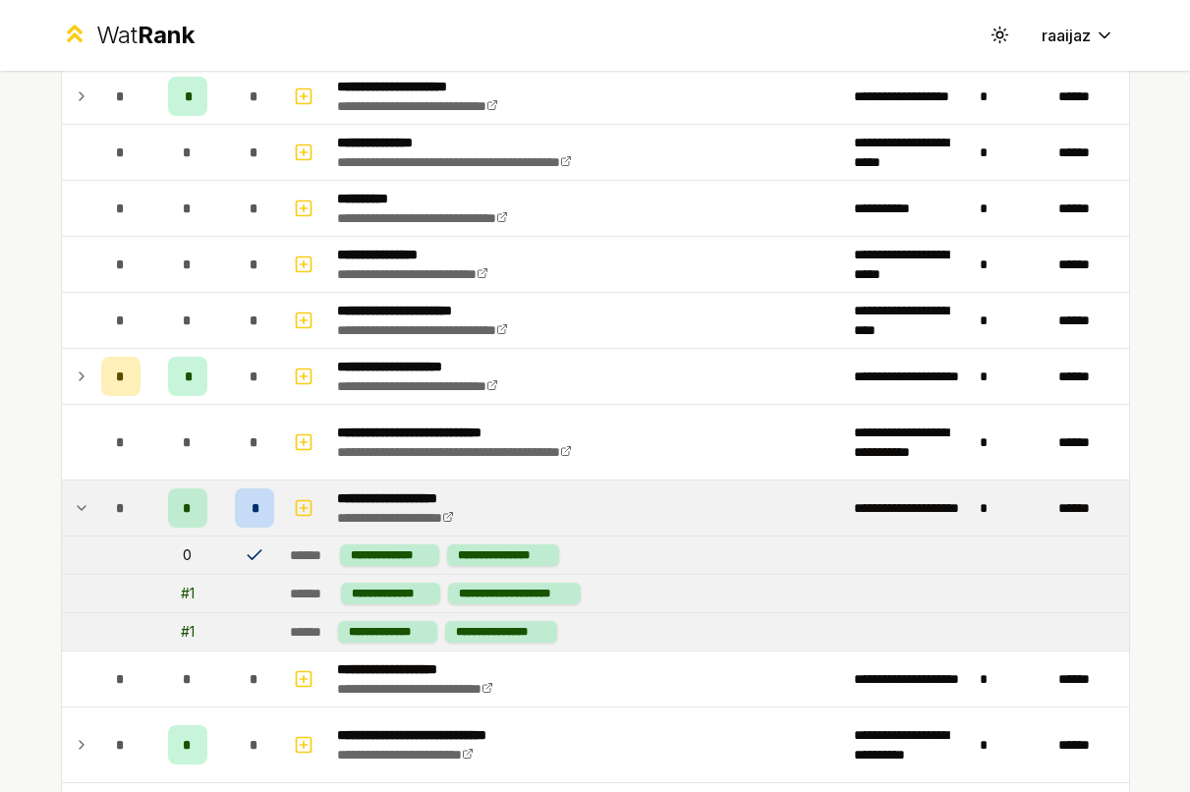
click at [252, 506] on span "*" at bounding box center [255, 508] width 6 height 20
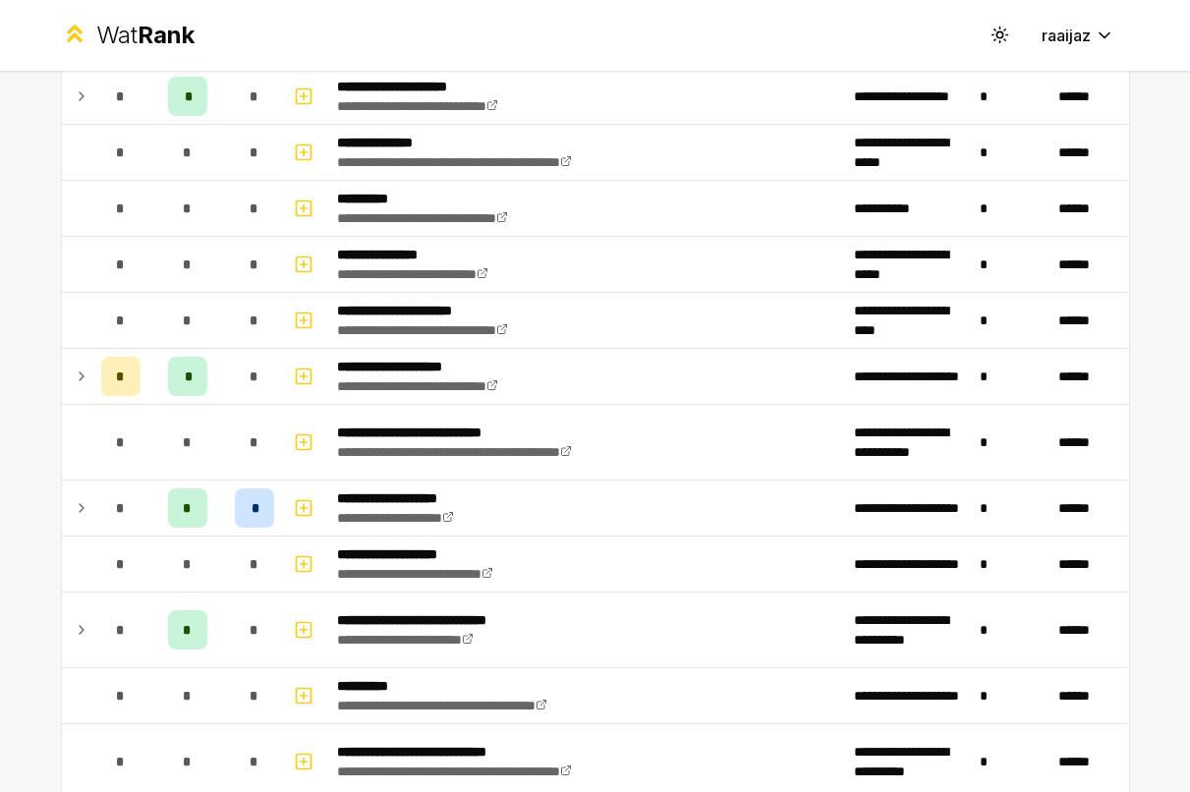
click at [252, 506] on span "*" at bounding box center [255, 508] width 6 height 20
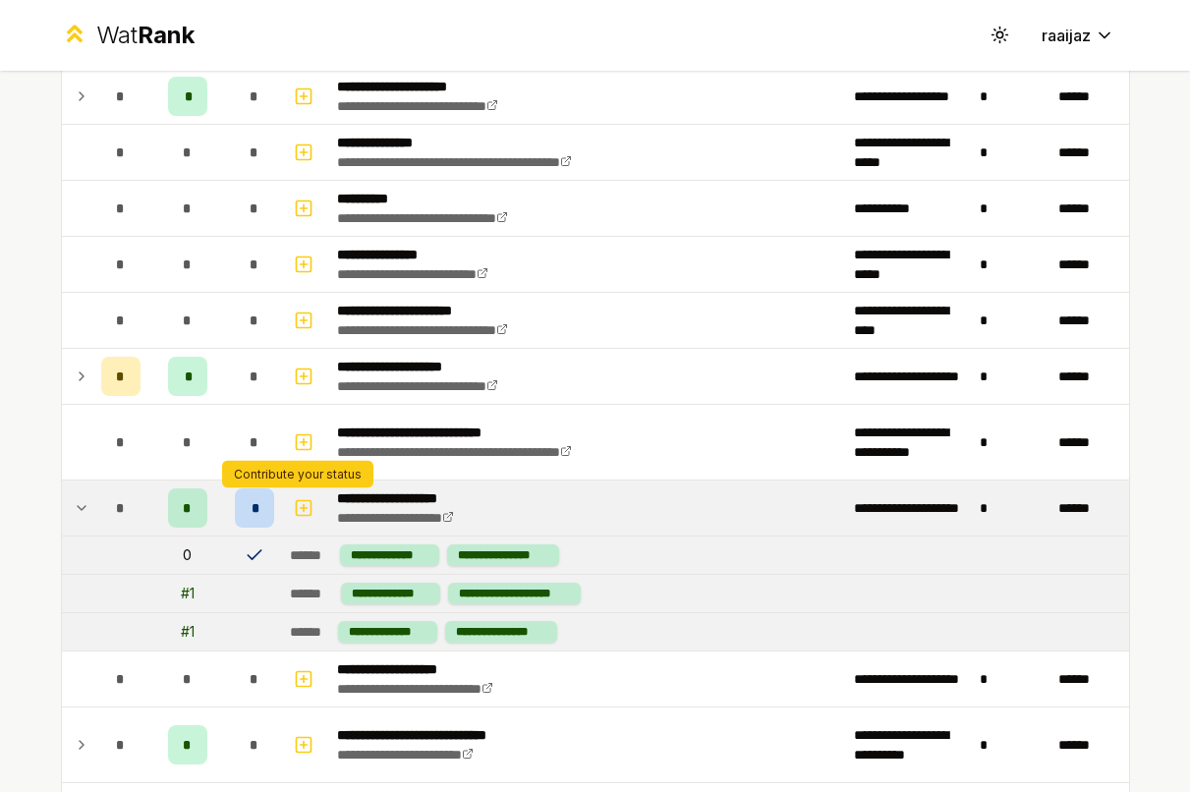
click at [294, 514] on icon "button" at bounding box center [304, 508] width 20 height 24
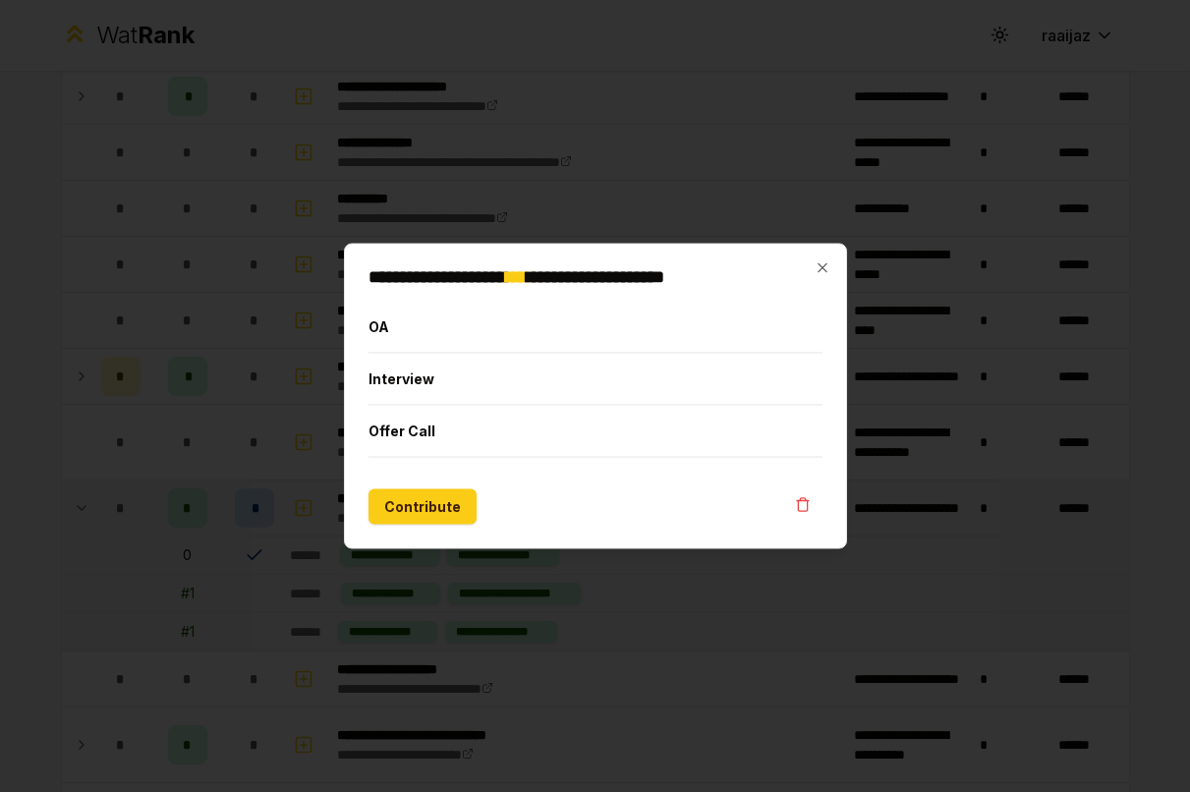
click at [458, 424] on button "Offer Call" at bounding box center [595, 431] width 454 height 51
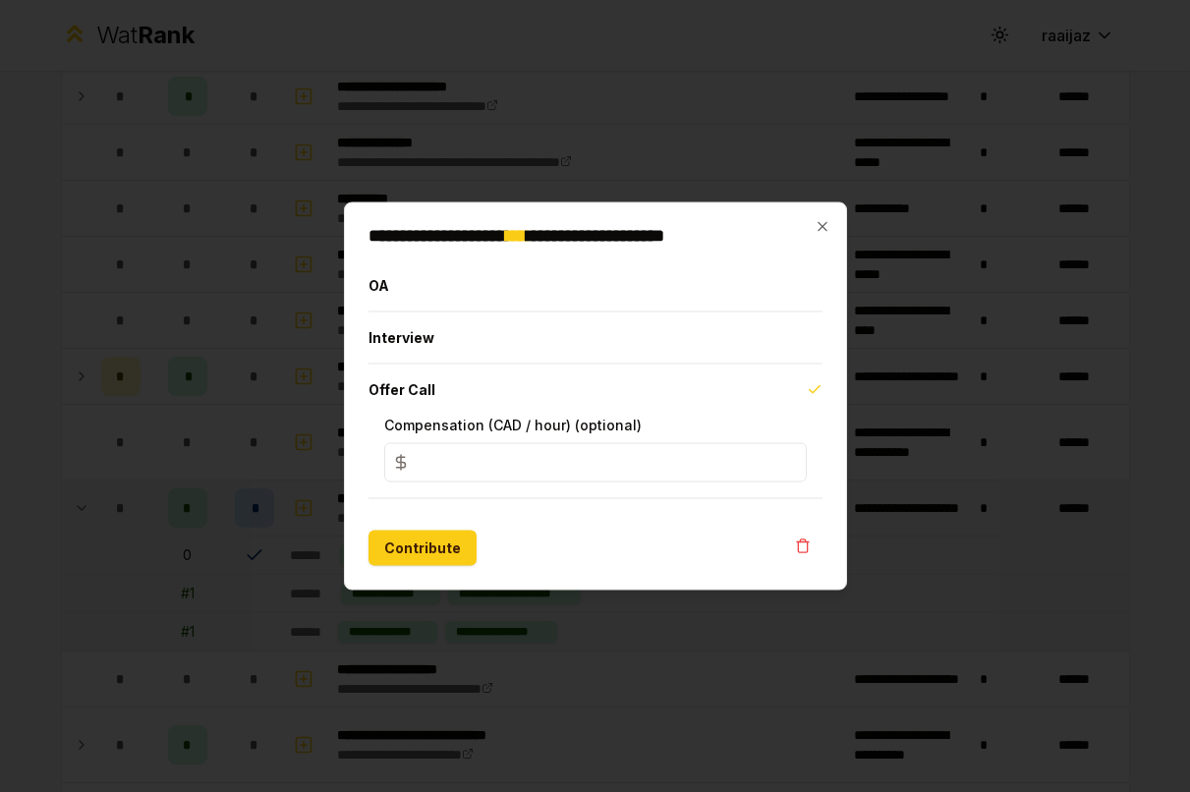
click at [589, 378] on button "Offer Call" at bounding box center [595, 390] width 454 height 51
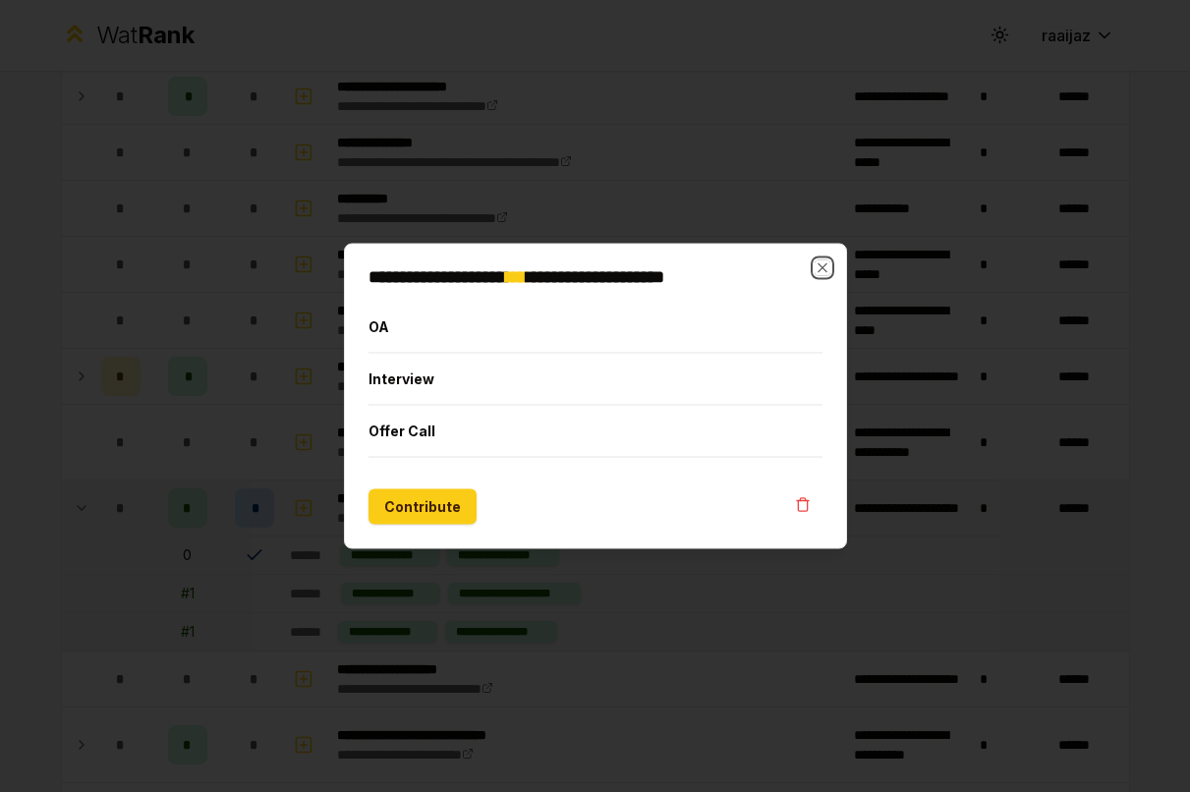
click at [824, 273] on icon "button" at bounding box center [823, 268] width 16 height 16
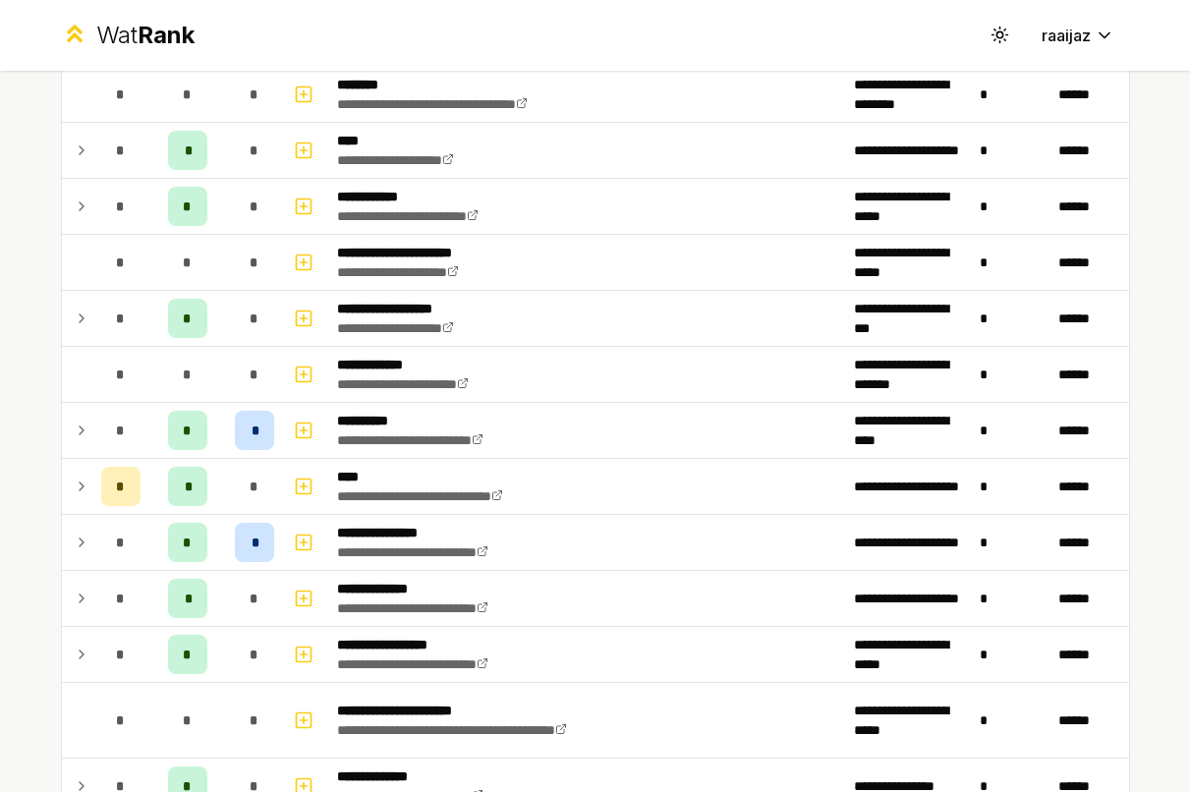
scroll to position [1918, 0]
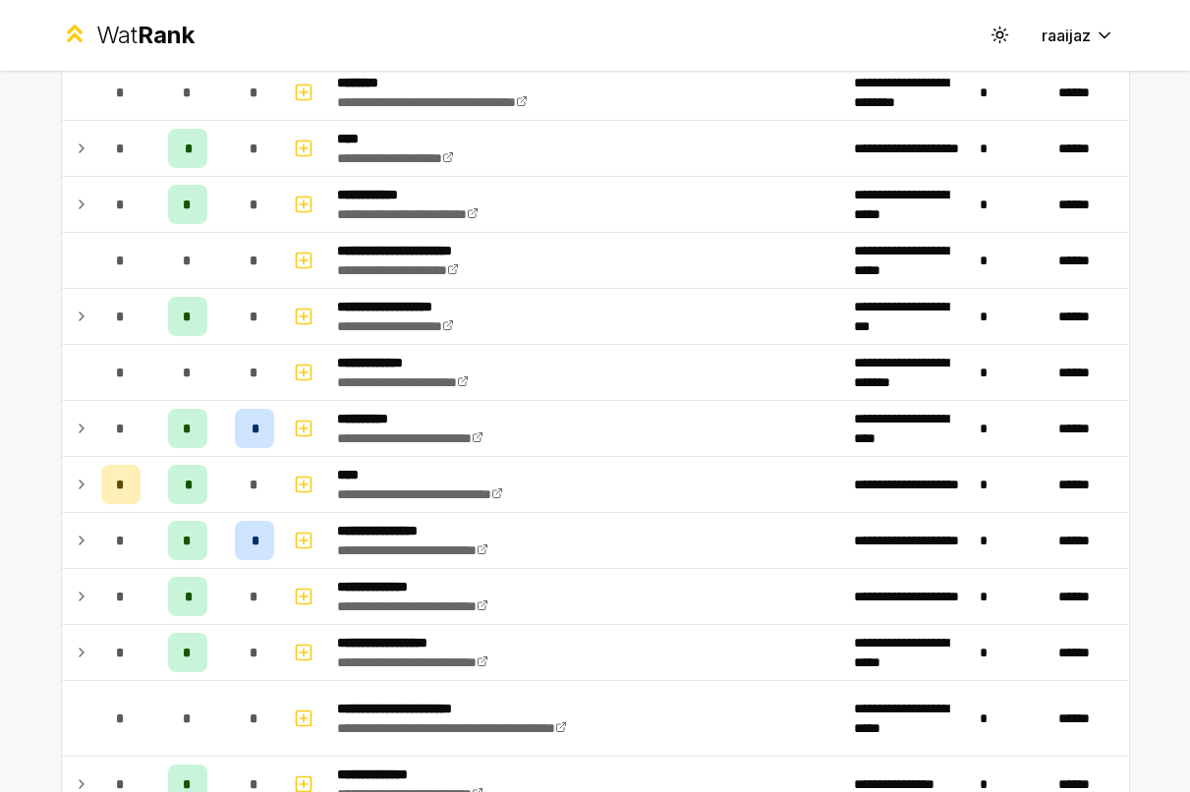
click at [74, 539] on icon at bounding box center [82, 541] width 16 height 24
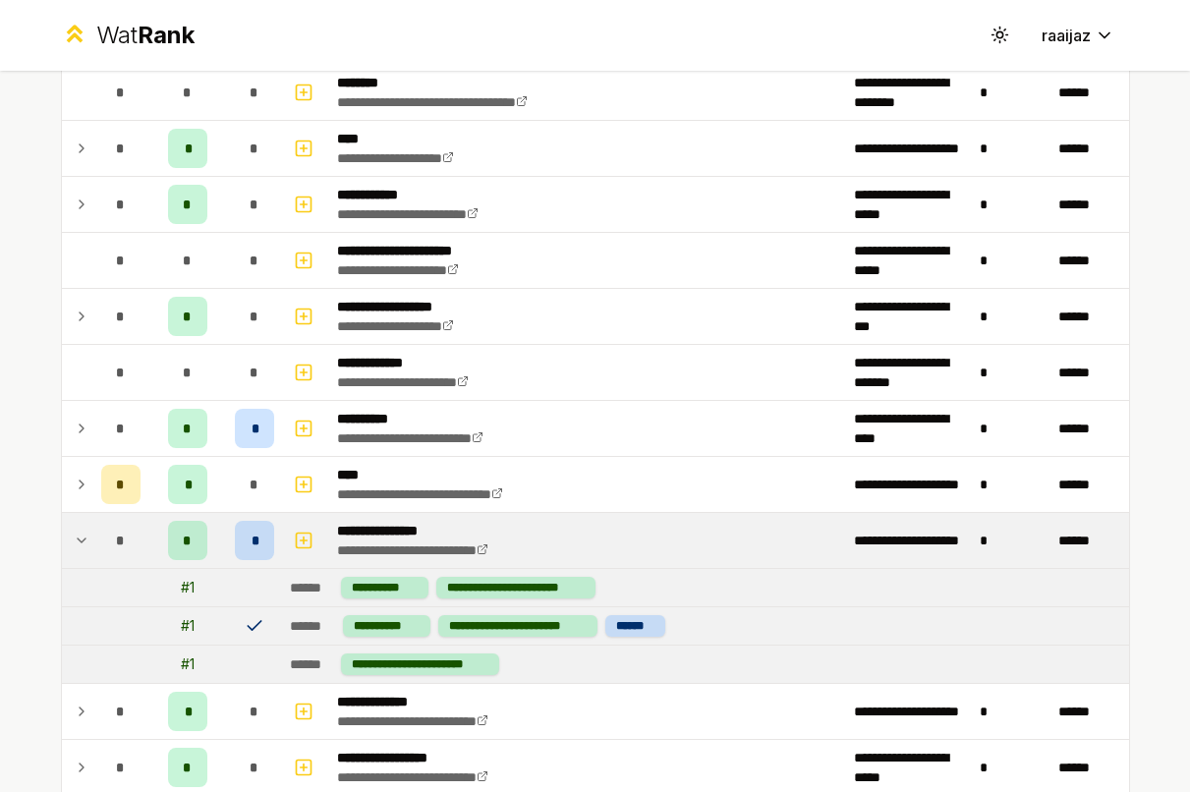
scroll to position [1989, 0]
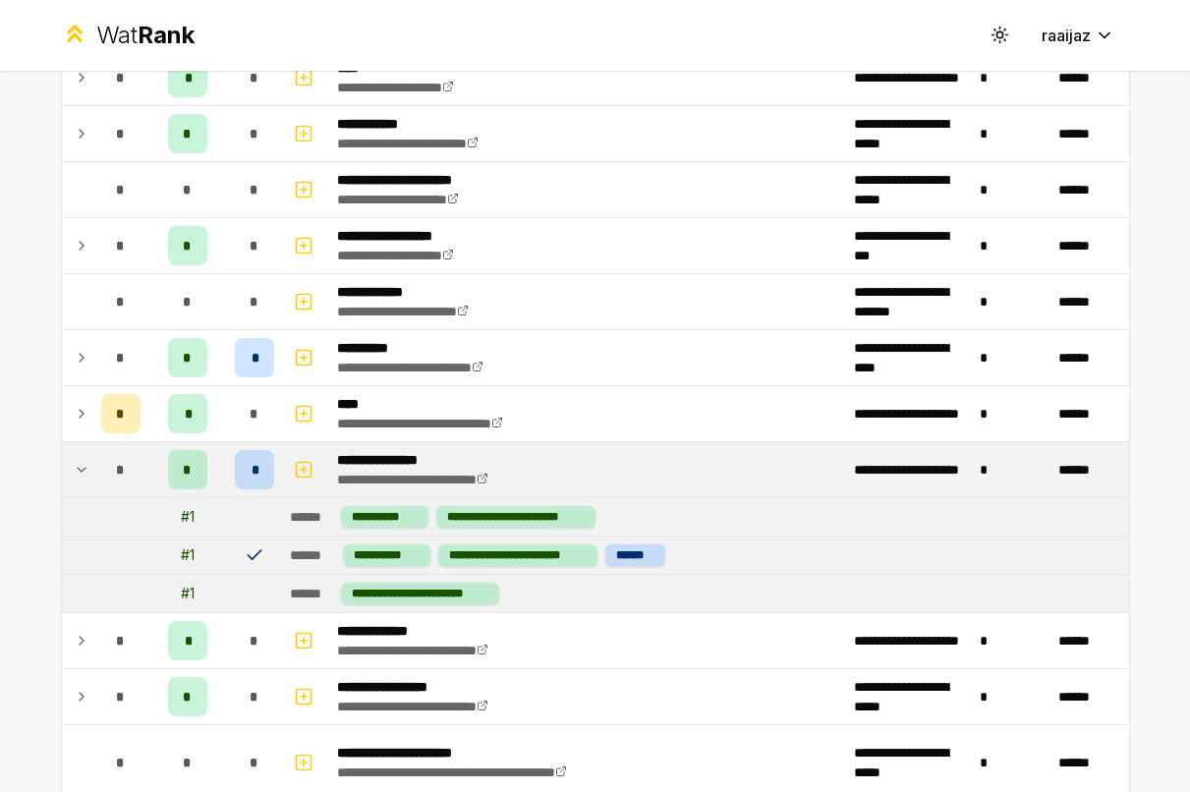
click at [79, 459] on icon at bounding box center [82, 470] width 16 height 24
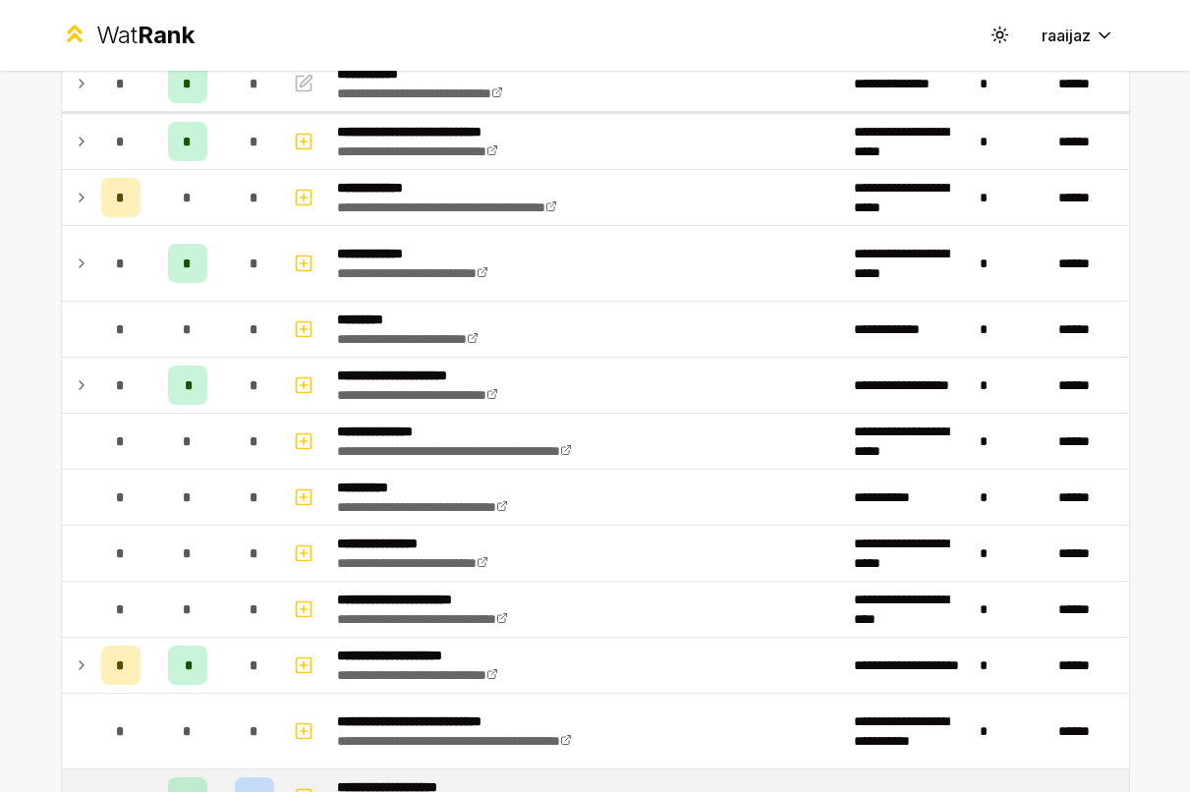
scroll to position [544, 0]
